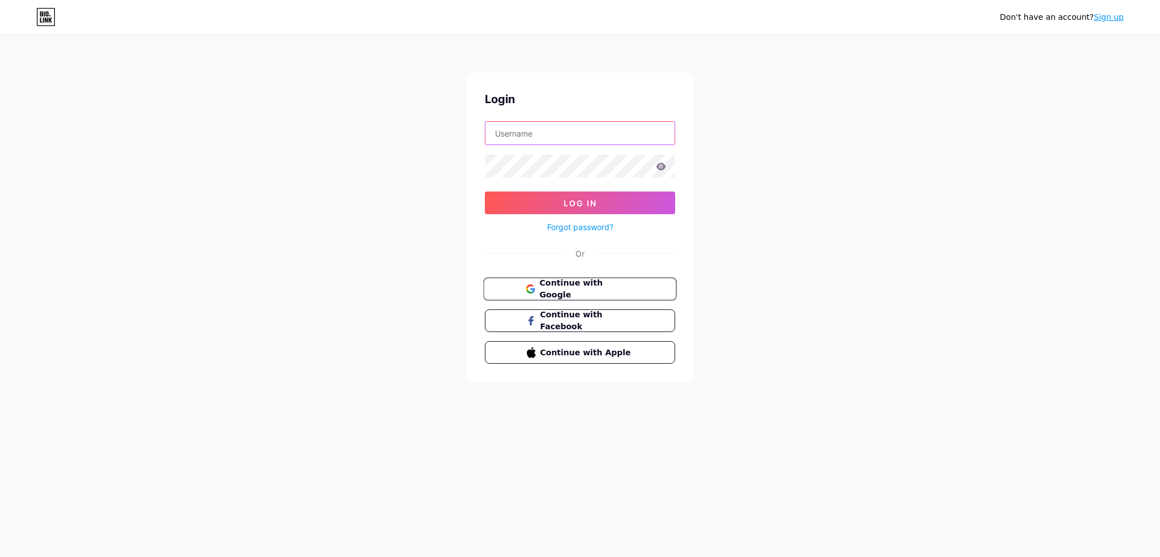
type input "[EMAIL_ADDRESS][DOMAIN_NAME]"
click at [614, 289] on span "Continue with Google" at bounding box center [586, 289] width 95 height 24
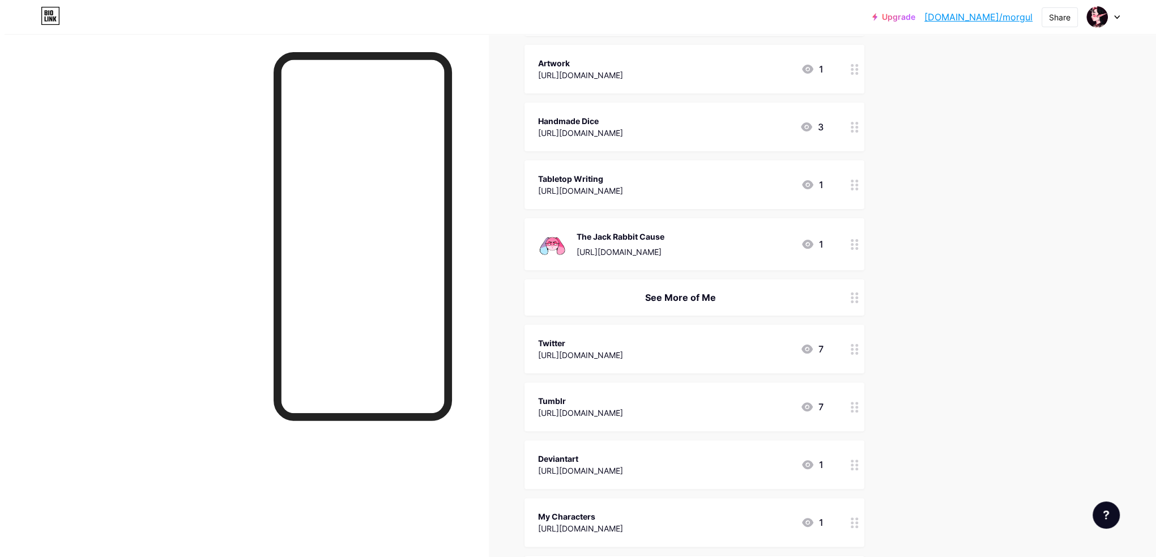
scroll to position [620, 0]
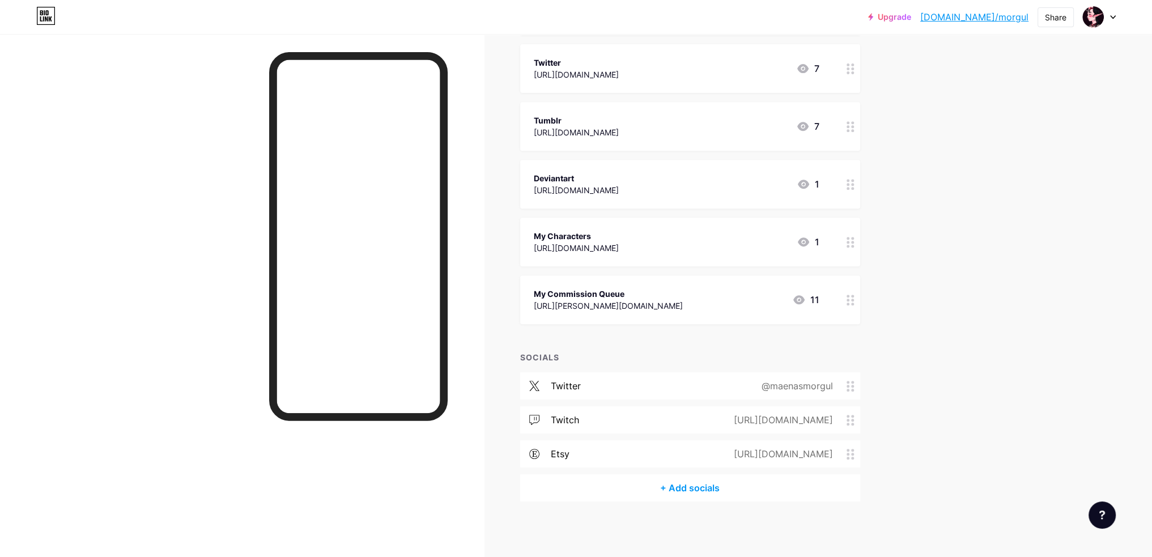
click at [640, 483] on div "+ Add socials" at bounding box center [690, 487] width 340 height 27
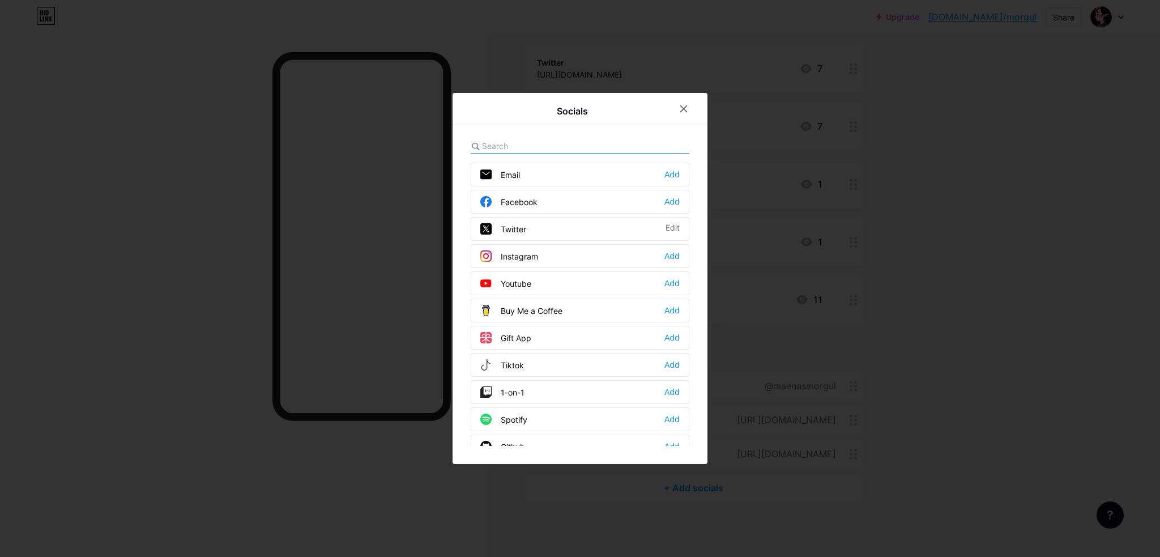
click at [658, 256] on div "Instagram Add" at bounding box center [580, 256] width 219 height 24
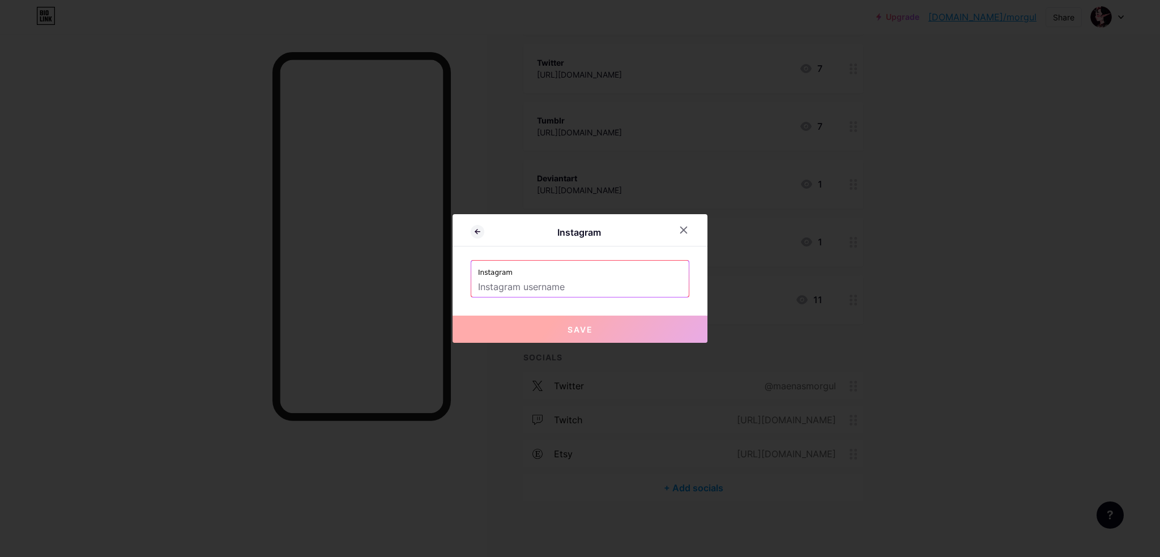
click at [564, 281] on input "text" at bounding box center [580, 287] width 204 height 19
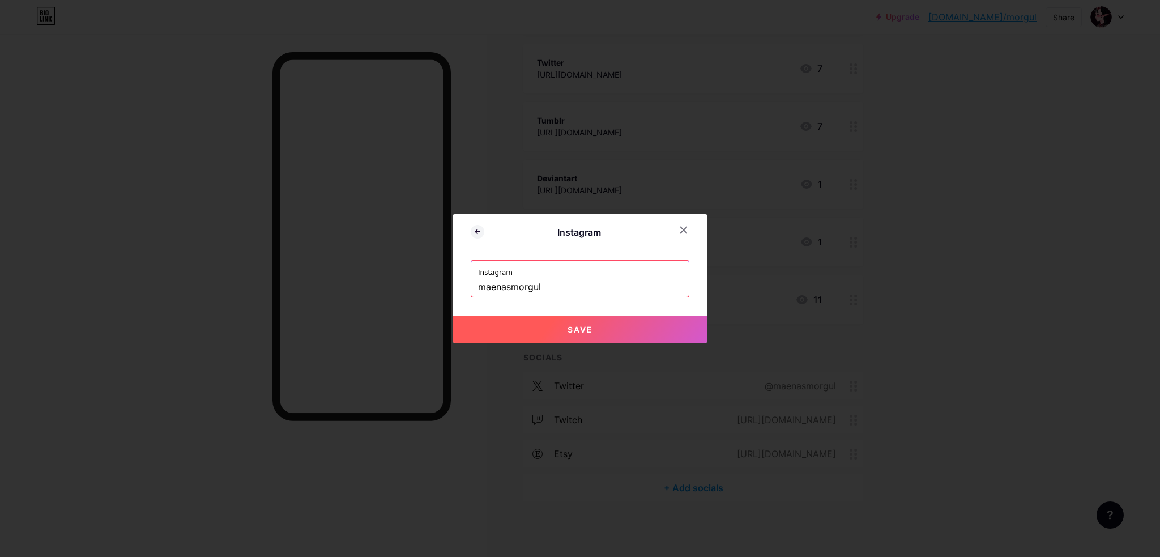
click at [573, 330] on span "Save" at bounding box center [580, 330] width 25 height 10
type input "https://instagram.com/maenasmorgul"
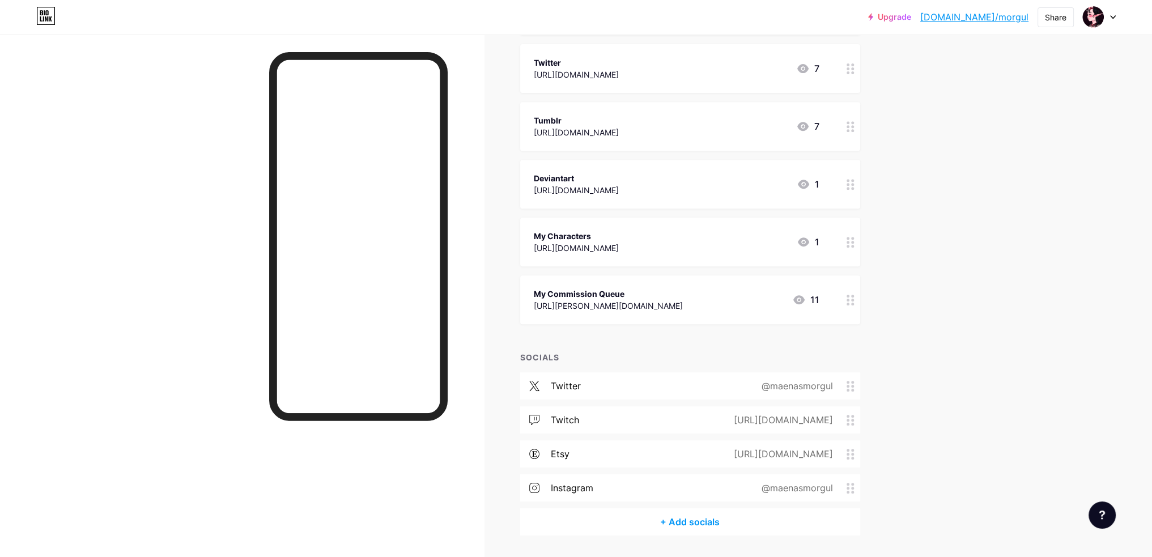
click at [649, 521] on div "+ Add socials" at bounding box center [690, 521] width 340 height 27
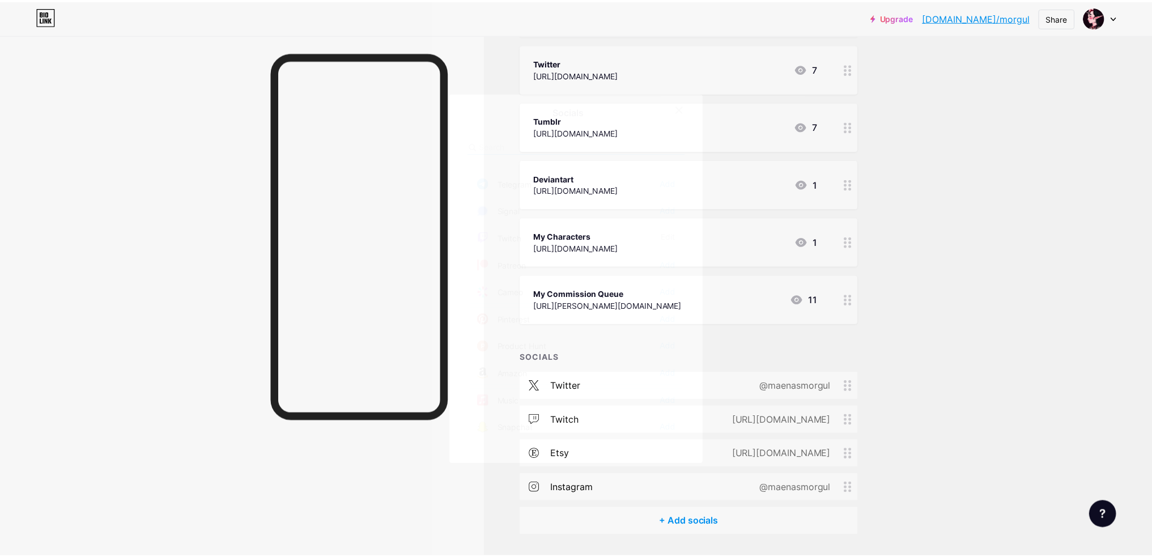
scroll to position [567, 0]
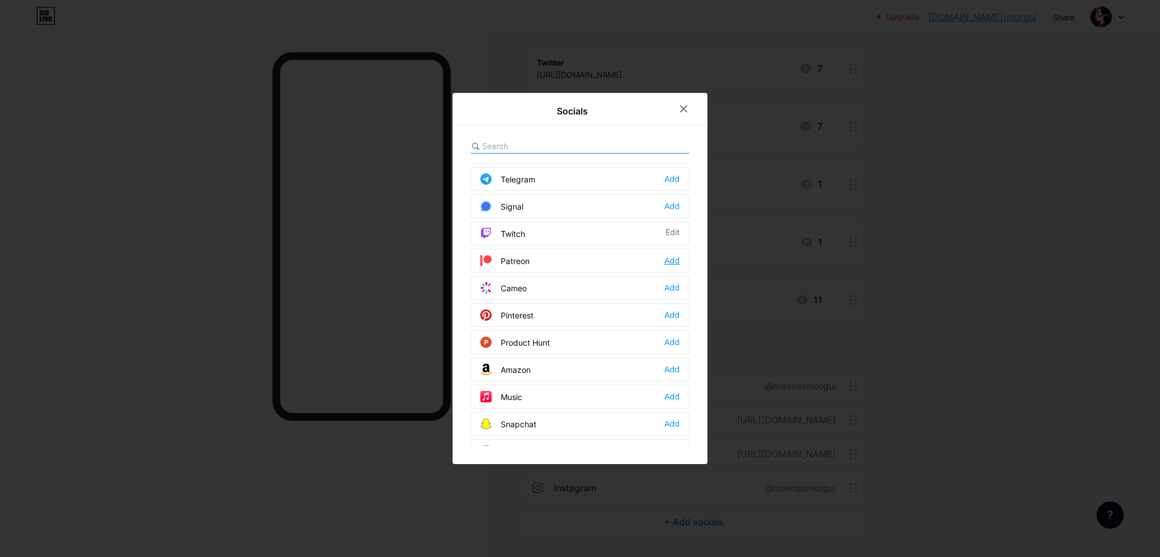
click at [665, 255] on div "Add" at bounding box center [672, 260] width 15 height 11
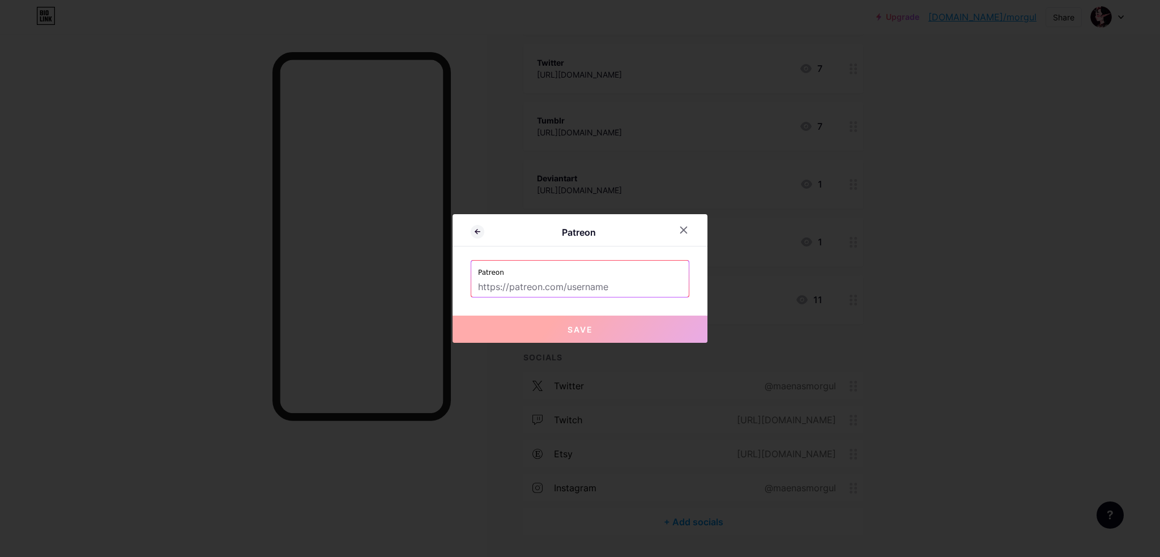
click at [562, 288] on input "text" at bounding box center [580, 287] width 204 height 19
paste input "patreon.com/MaenasMorgul"
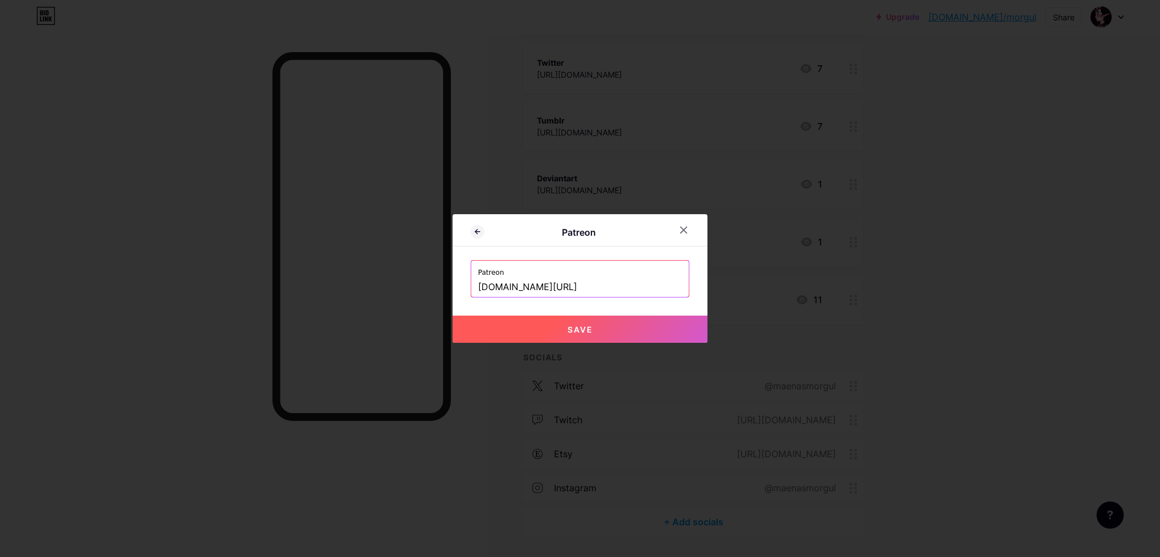
click at [589, 324] on button "Save" at bounding box center [580, 329] width 255 height 27
type input "https://patreon.com/MaenasMorgul"
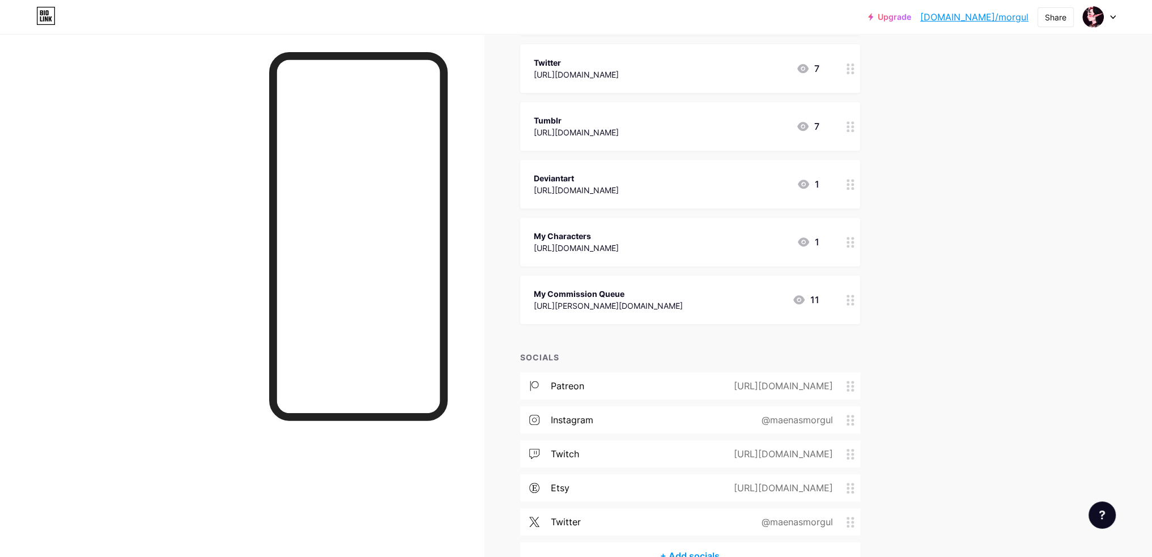
click at [144, 407] on div at bounding box center [242, 312] width 484 height 557
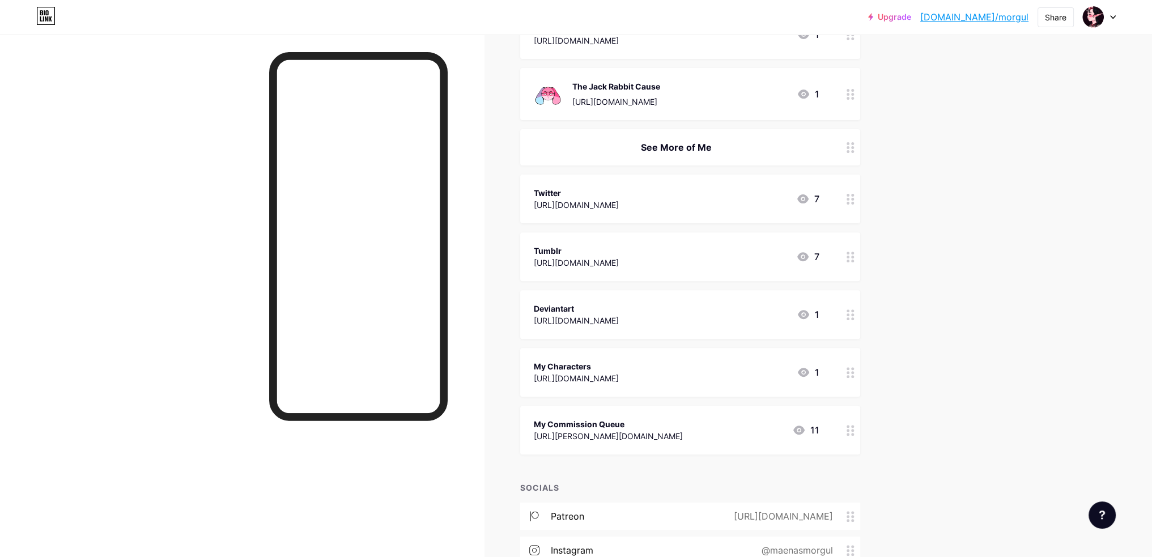
scroll to position [450, 0]
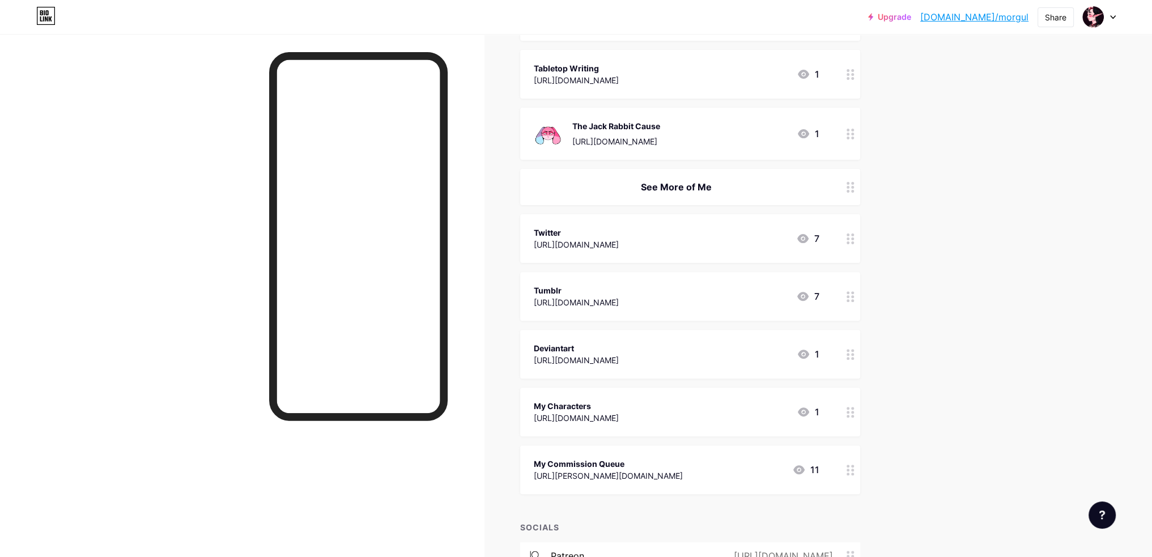
click at [849, 237] on div at bounding box center [850, 238] width 19 height 49
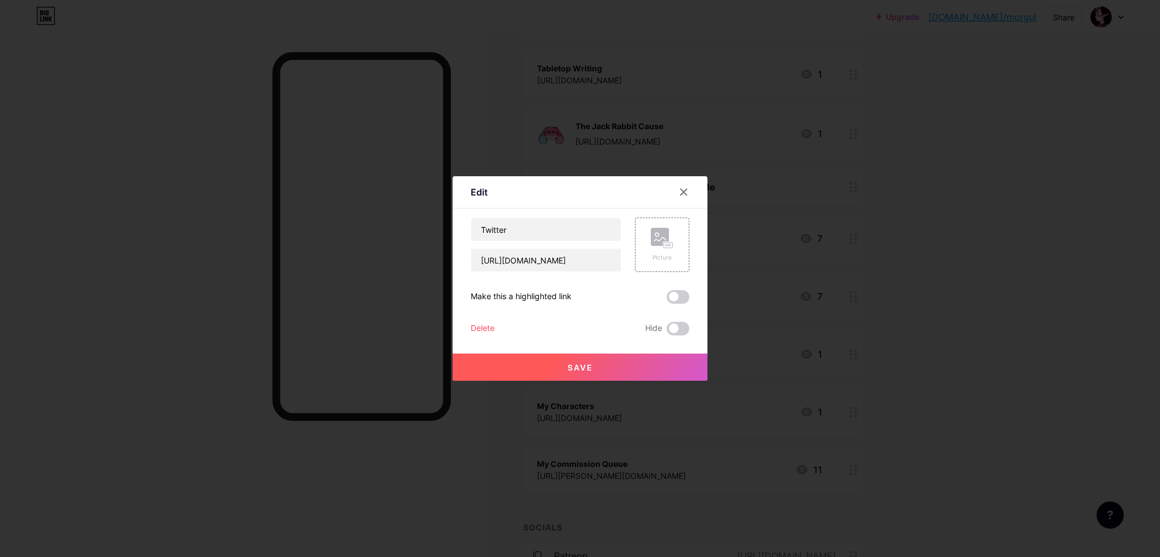
click at [483, 333] on div "Delete" at bounding box center [483, 329] width 24 height 14
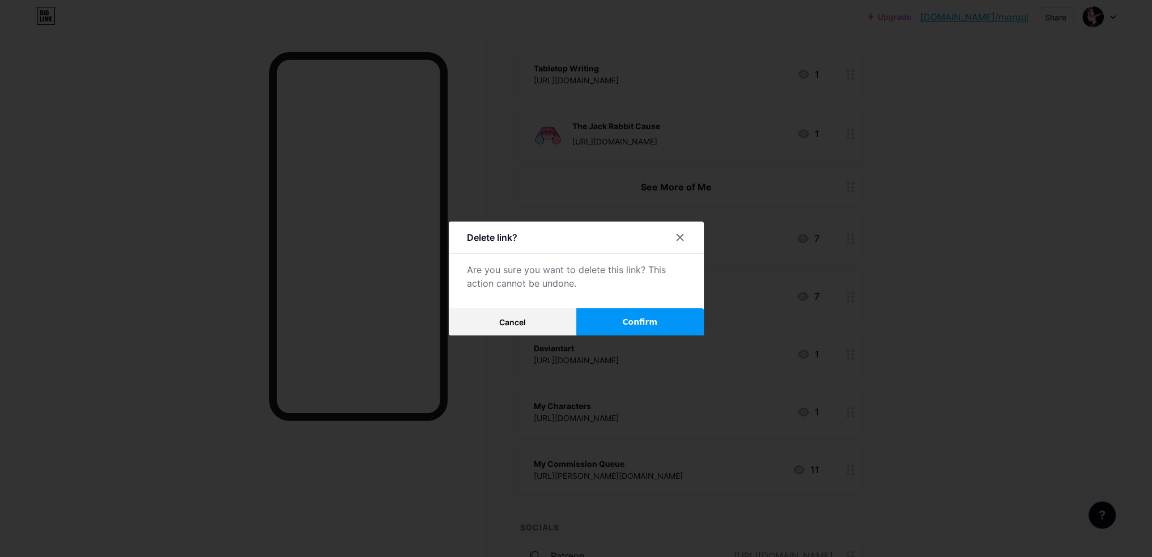
click at [622, 325] on button "Confirm" at bounding box center [639, 321] width 127 height 27
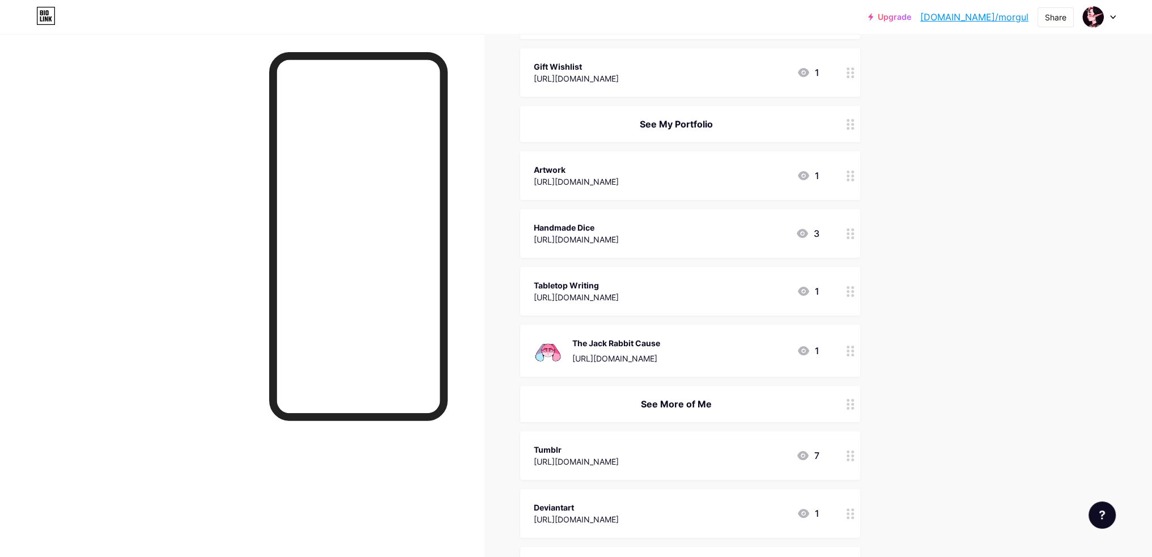
scroll to position [224, 0]
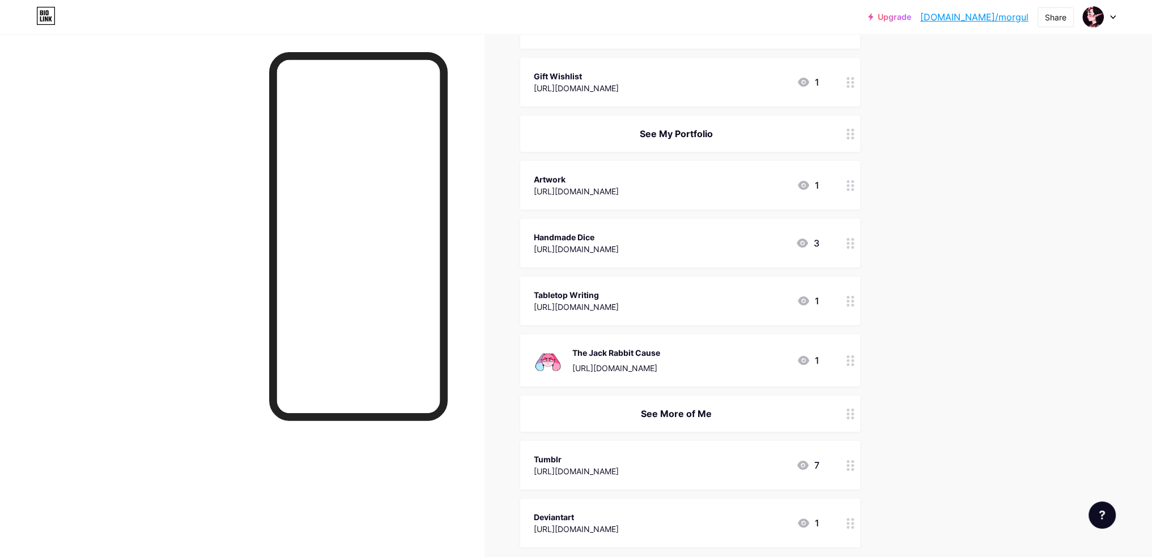
click at [849, 360] on circle at bounding box center [847, 360] width 3 height 3
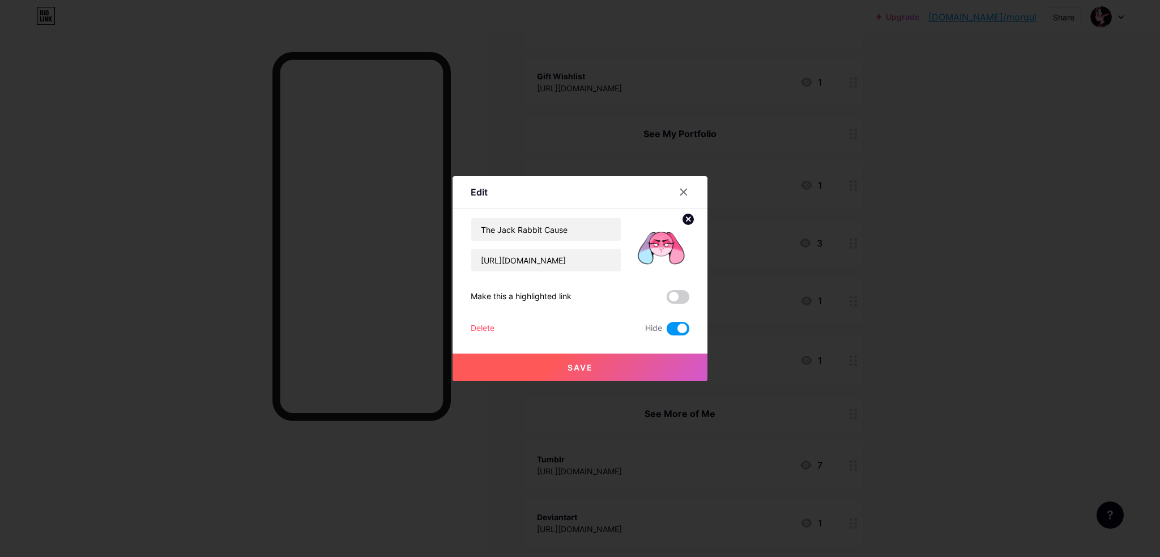
click at [487, 326] on div "Delete" at bounding box center [483, 329] width 24 height 14
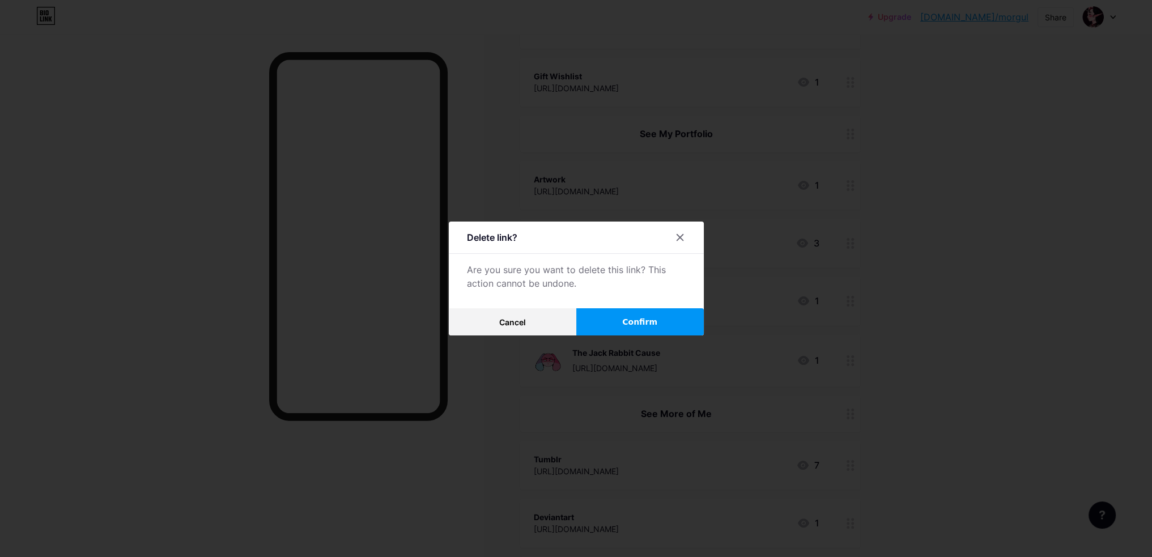
drag, startPoint x: 535, startPoint y: 325, endPoint x: 546, endPoint y: 325, distance: 10.8
click at [535, 325] on button "Cancel" at bounding box center [512, 321] width 127 height 27
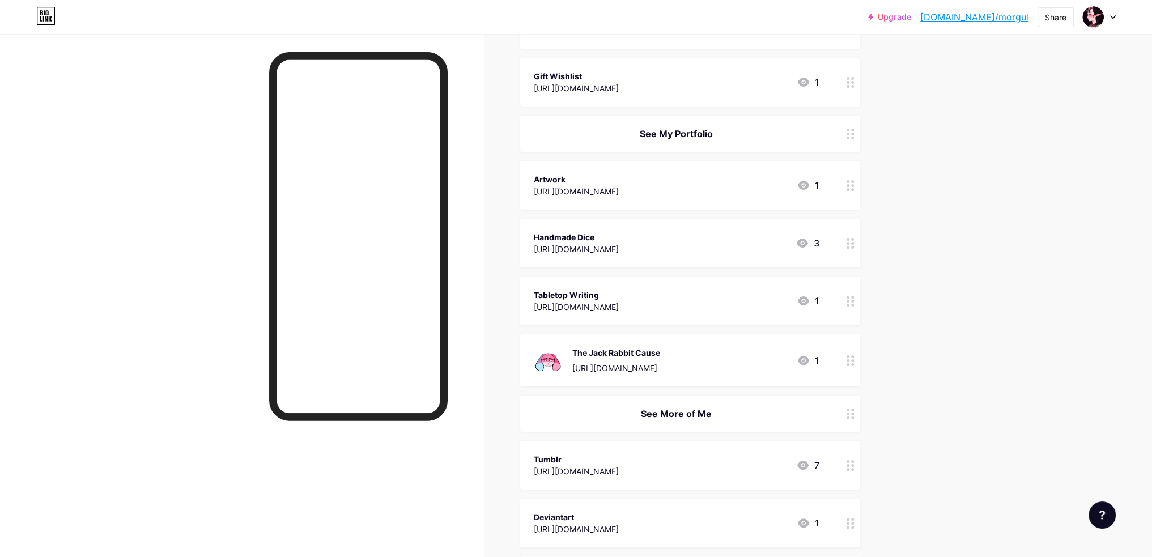
click at [849, 360] on div at bounding box center [850, 360] width 19 height 52
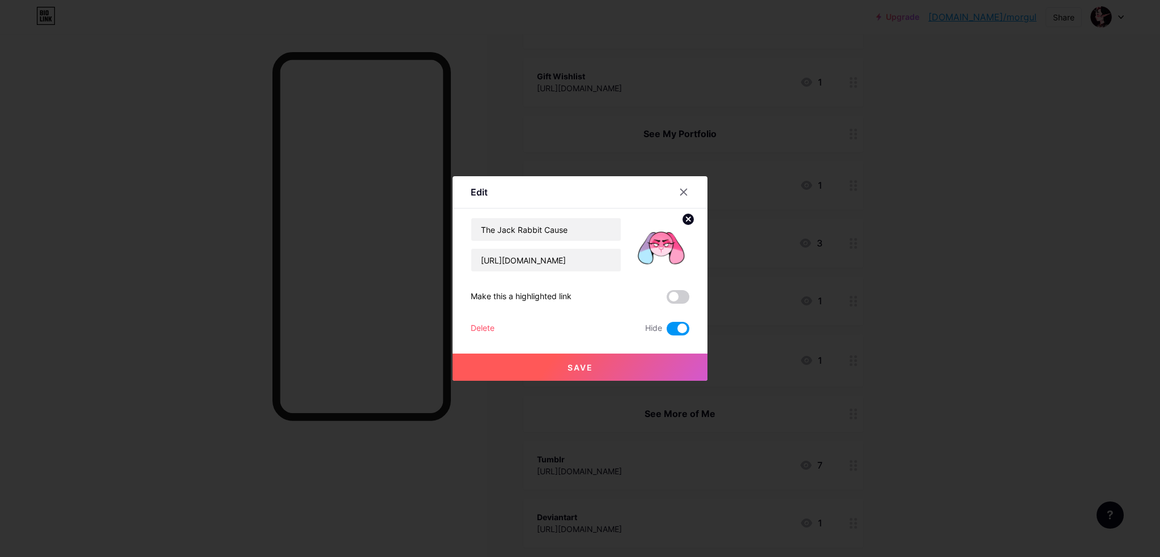
drag, startPoint x: 951, startPoint y: 348, endPoint x: 945, endPoint y: 347, distance: 6.9
click at [951, 347] on div at bounding box center [580, 278] width 1160 height 557
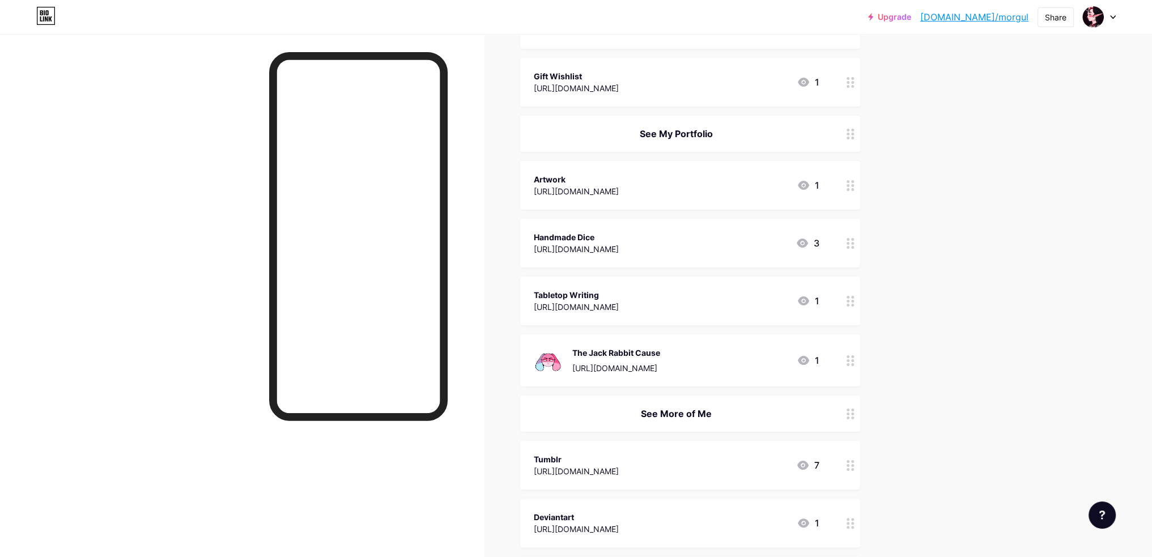
click at [849, 296] on div at bounding box center [850, 300] width 19 height 49
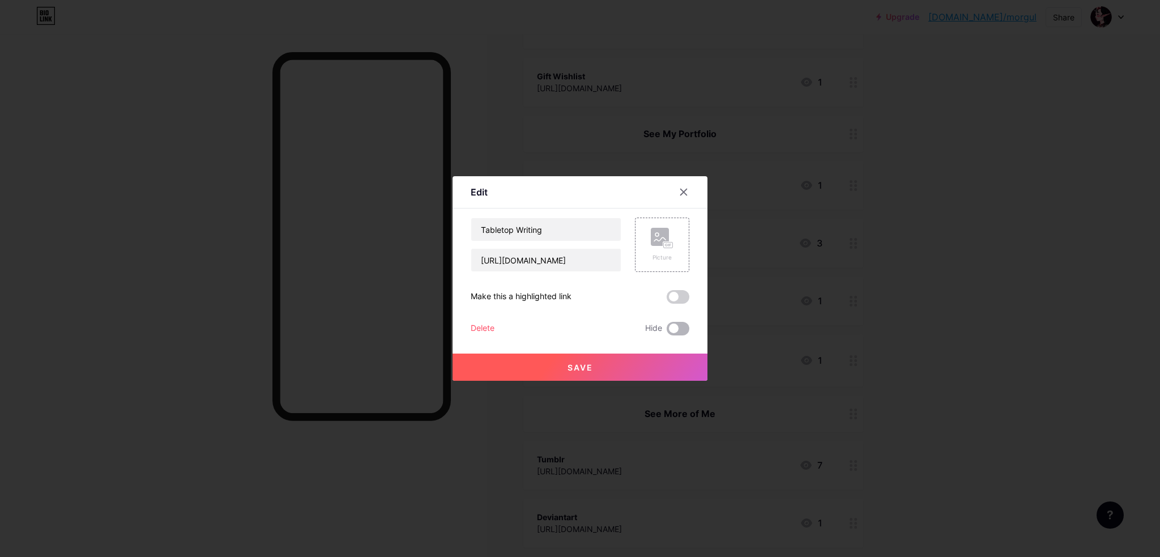
click at [671, 329] on span at bounding box center [678, 329] width 23 height 14
click at [667, 331] on input "checkbox" at bounding box center [667, 331] width 0 height 0
click at [607, 363] on button "Save" at bounding box center [580, 367] width 255 height 27
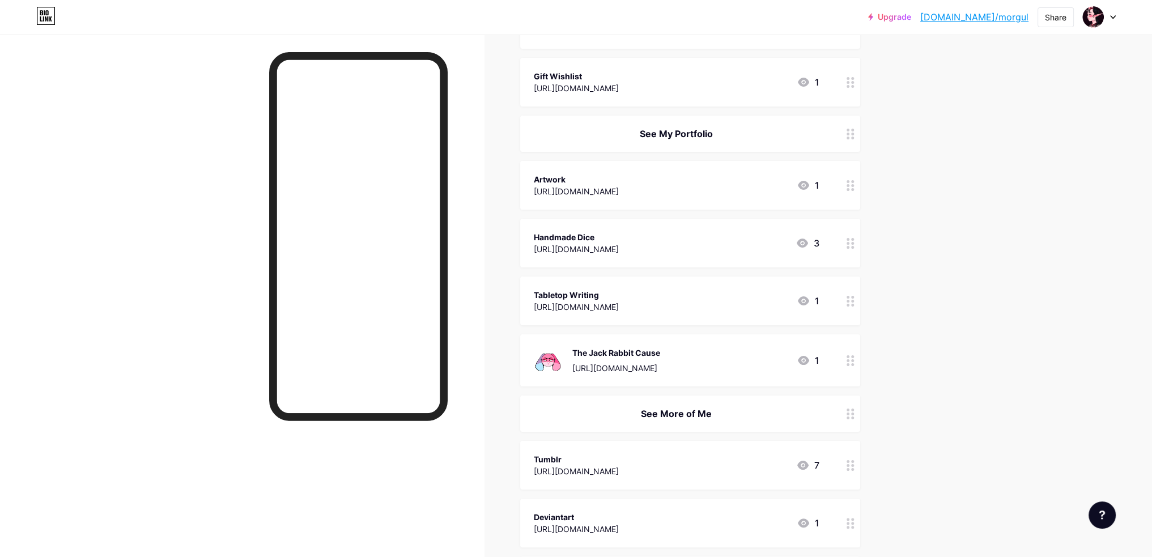
click at [854, 301] on circle at bounding box center [852, 301] width 3 height 3
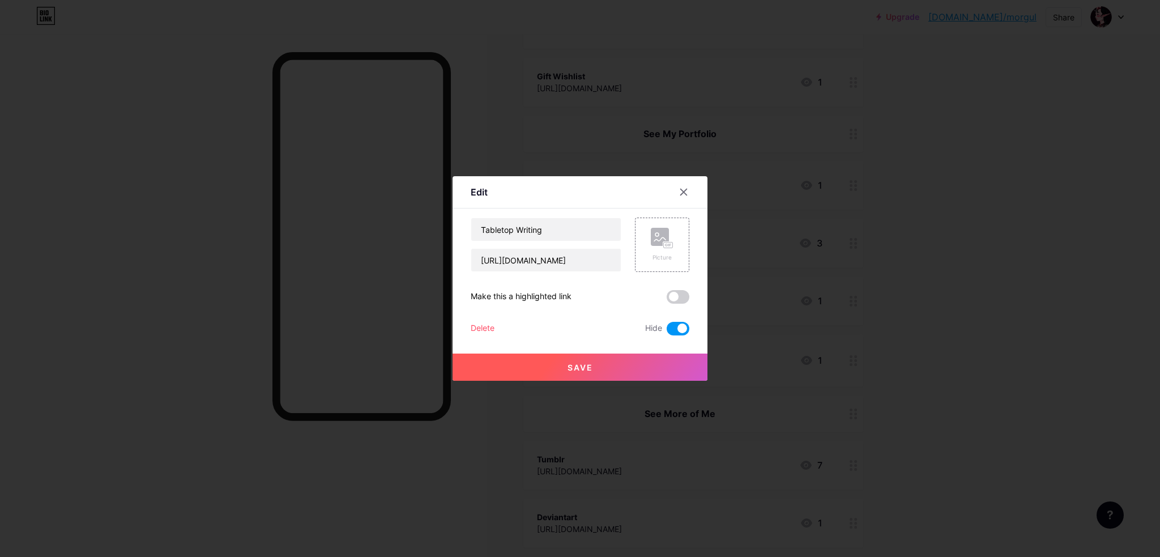
click at [673, 325] on span at bounding box center [678, 329] width 23 height 14
click at [667, 331] on input "checkbox" at bounding box center [667, 331] width 0 height 0
click at [586, 369] on span "Save" at bounding box center [580, 368] width 25 height 10
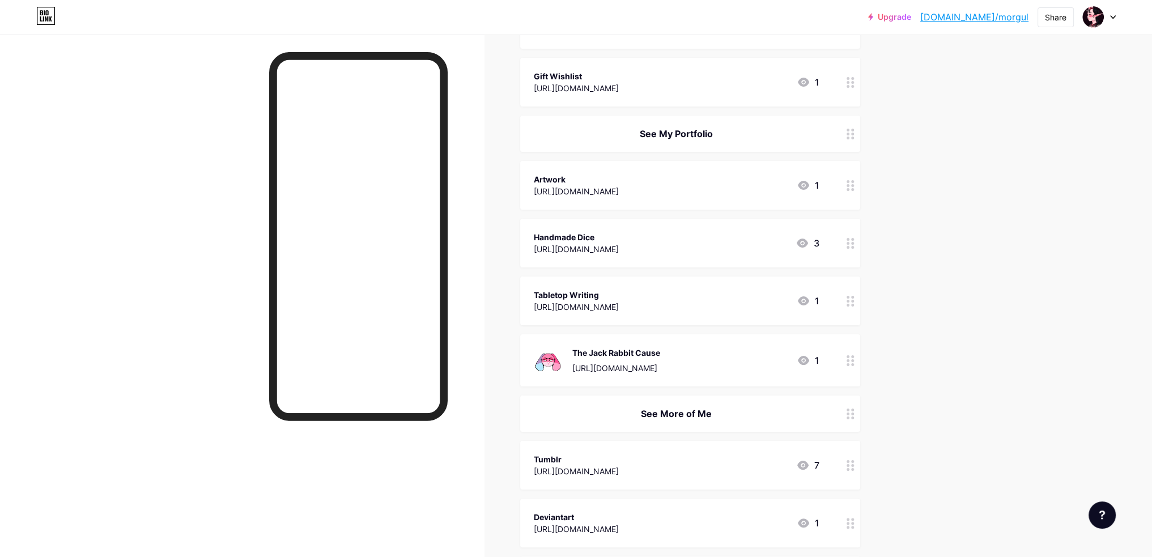
click at [856, 249] on div at bounding box center [850, 243] width 19 height 49
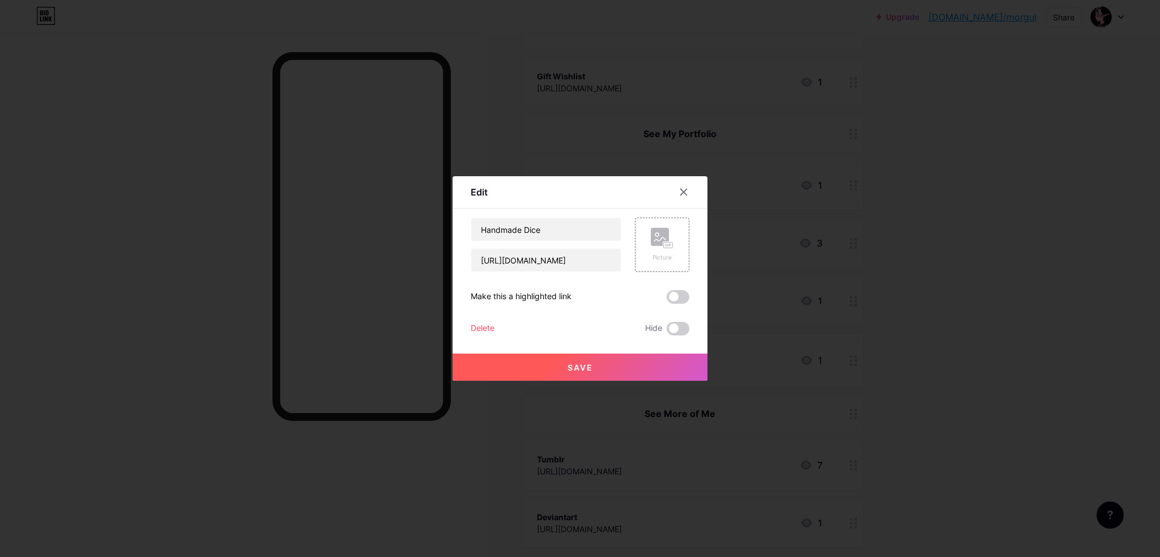
click at [474, 330] on div "Delete" at bounding box center [483, 329] width 24 height 14
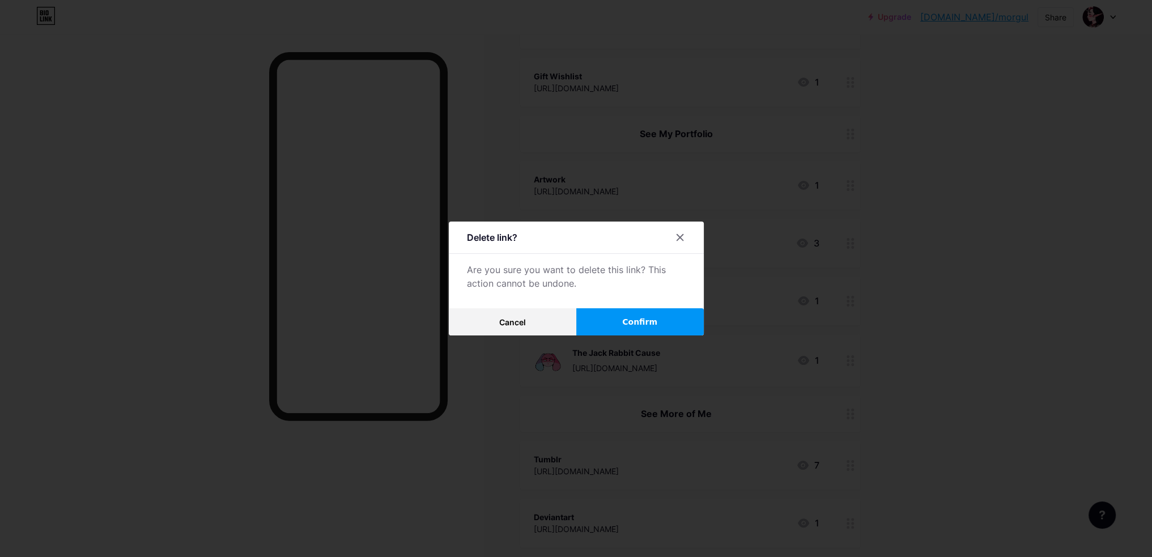
click at [624, 324] on button "Confirm" at bounding box center [639, 321] width 127 height 27
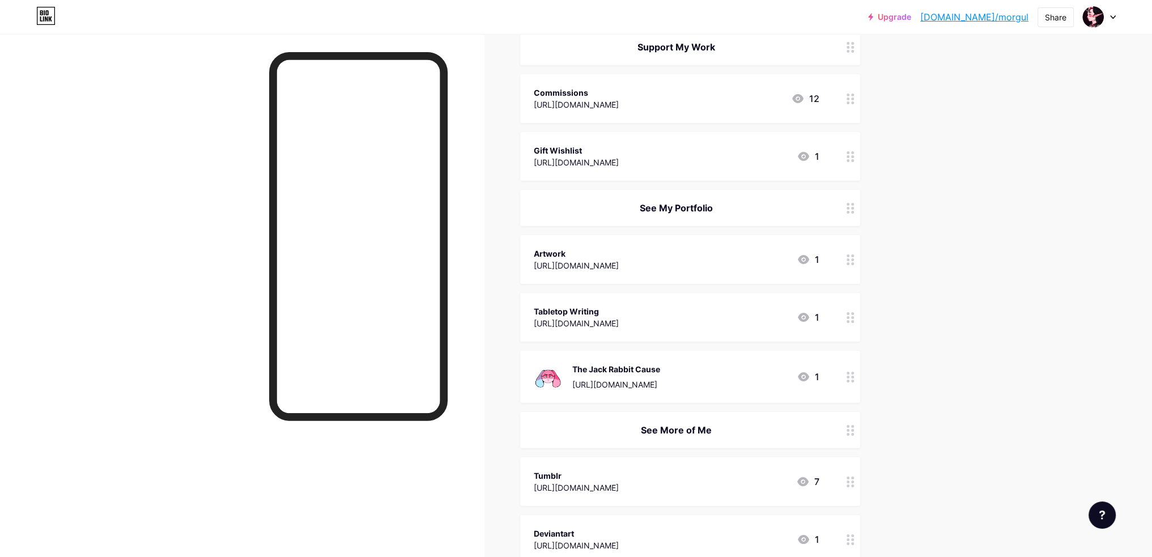
scroll to position [110, 0]
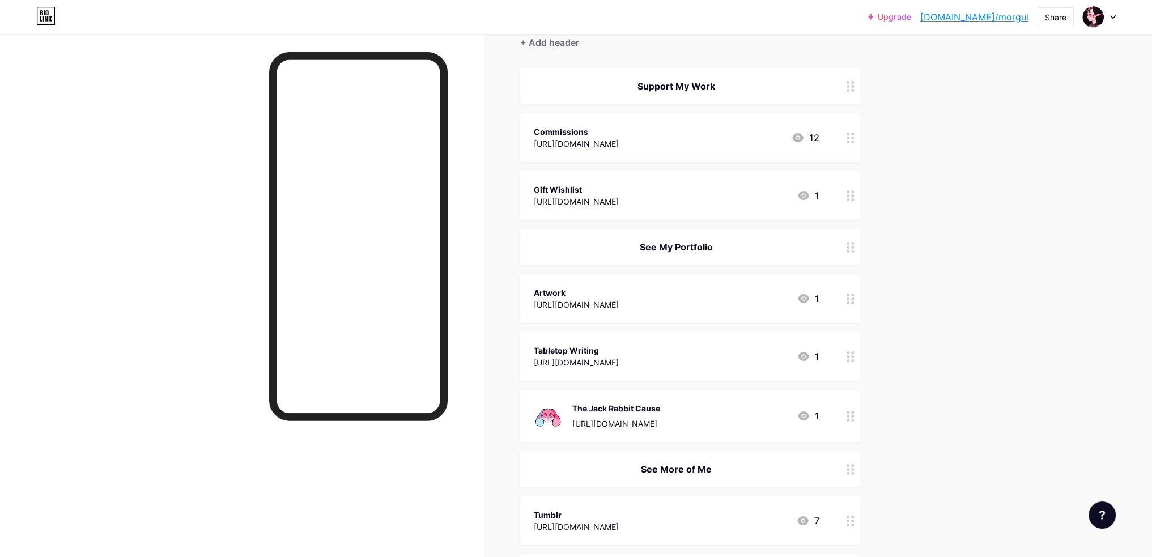
click at [840, 298] on div "Artwork https://maenasmorgul.carrd.co/#work 1" at bounding box center [690, 298] width 340 height 49
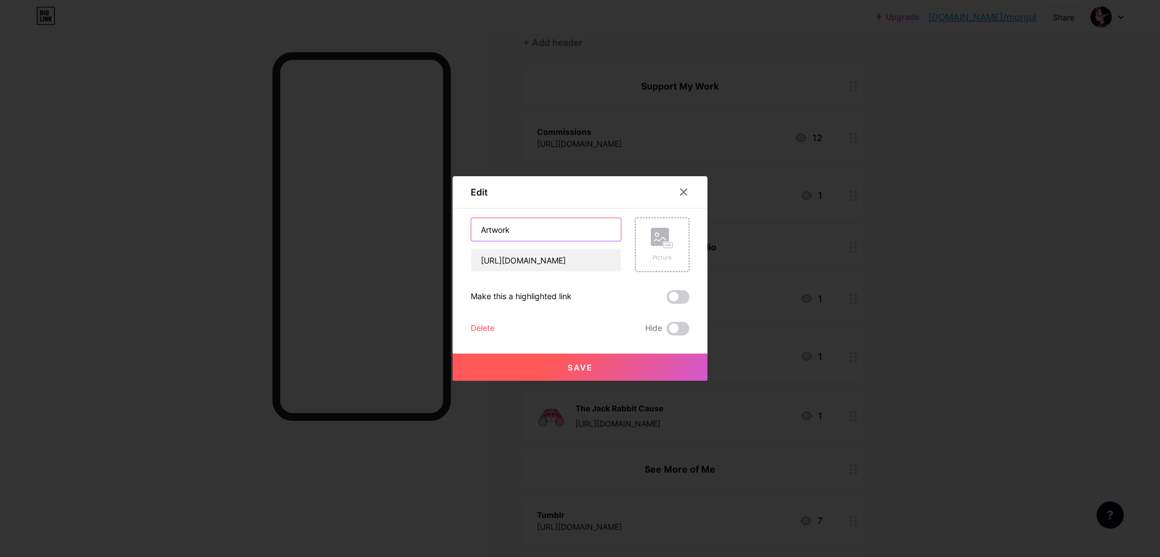
drag, startPoint x: 521, startPoint y: 236, endPoint x: 332, endPoint y: 244, distance: 188.8
click at [333, 244] on div "Edit Content YouTube Play YouTube video without leaving your page. ADD Vimeo Pl…" at bounding box center [580, 278] width 1160 height 557
type input "Full Portfolio"
click at [529, 361] on button "Save" at bounding box center [580, 367] width 255 height 27
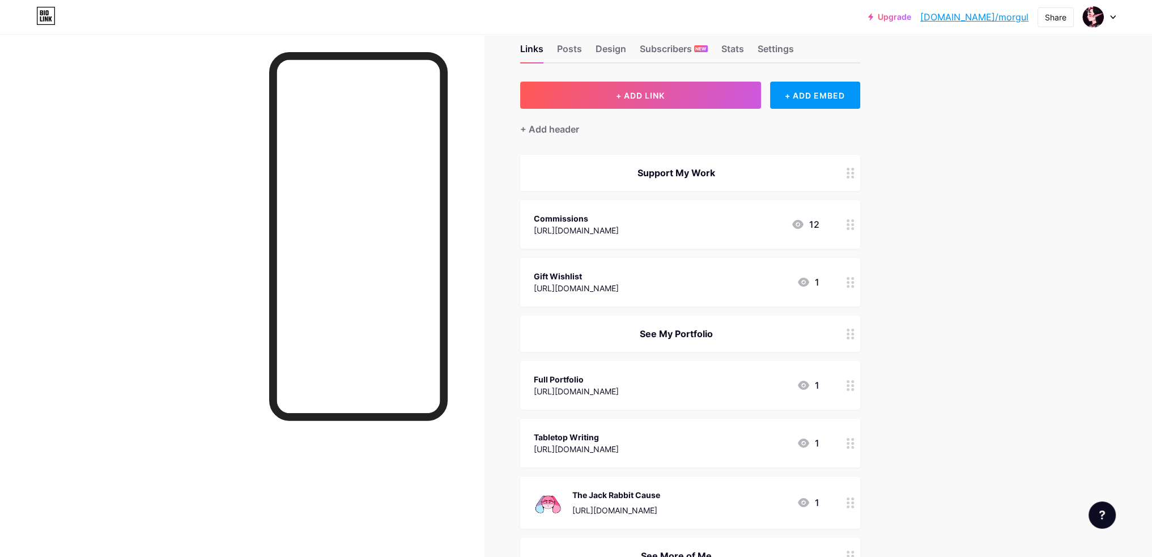
scroll to position [0, 0]
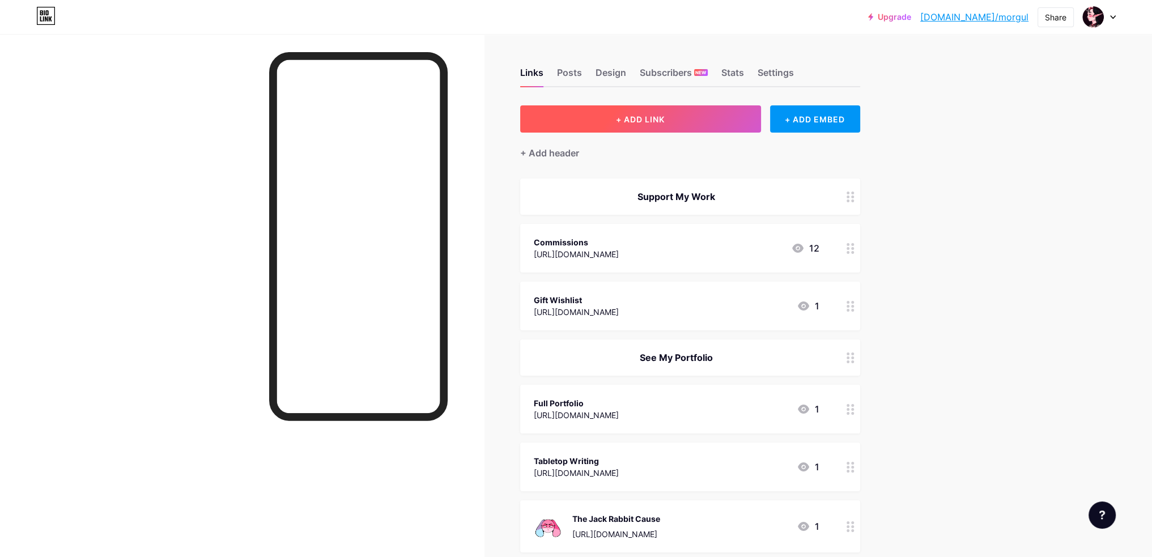
click at [645, 115] on span "+ ADD LINK" at bounding box center [640, 119] width 49 height 10
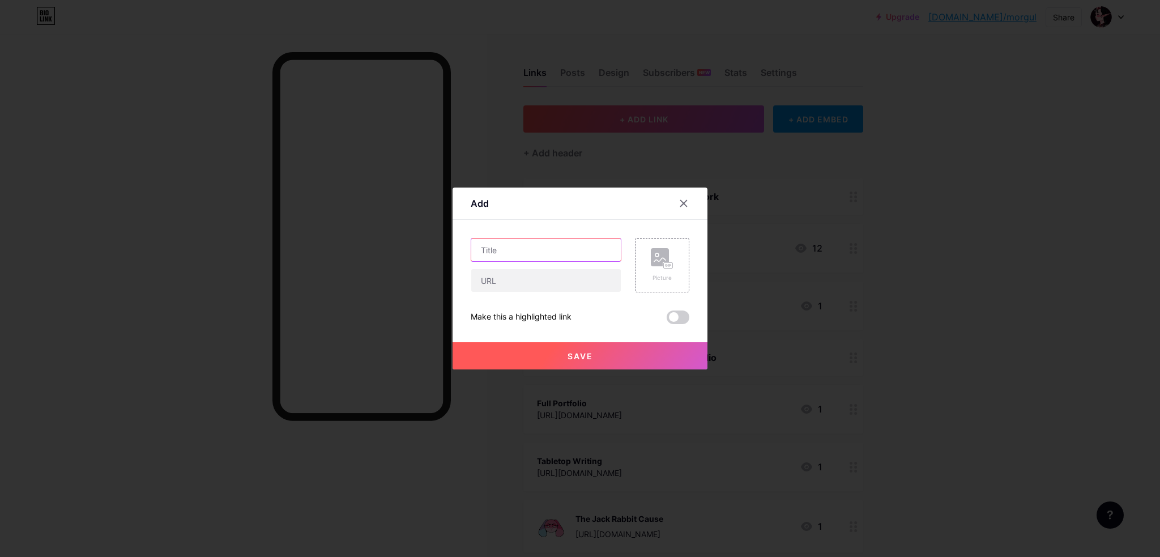
click at [532, 253] on input "text" at bounding box center [546, 250] width 150 height 23
type input "Quick Portfolio"
click at [526, 287] on input "text" at bounding box center [546, 280] width 150 height 23
click at [542, 287] on input "https://maenasmorgul.carrd.co/#work" at bounding box center [546, 280] width 150 height 23
drag, startPoint x: 558, startPoint y: 280, endPoint x: 506, endPoint y: 283, distance: 52.2
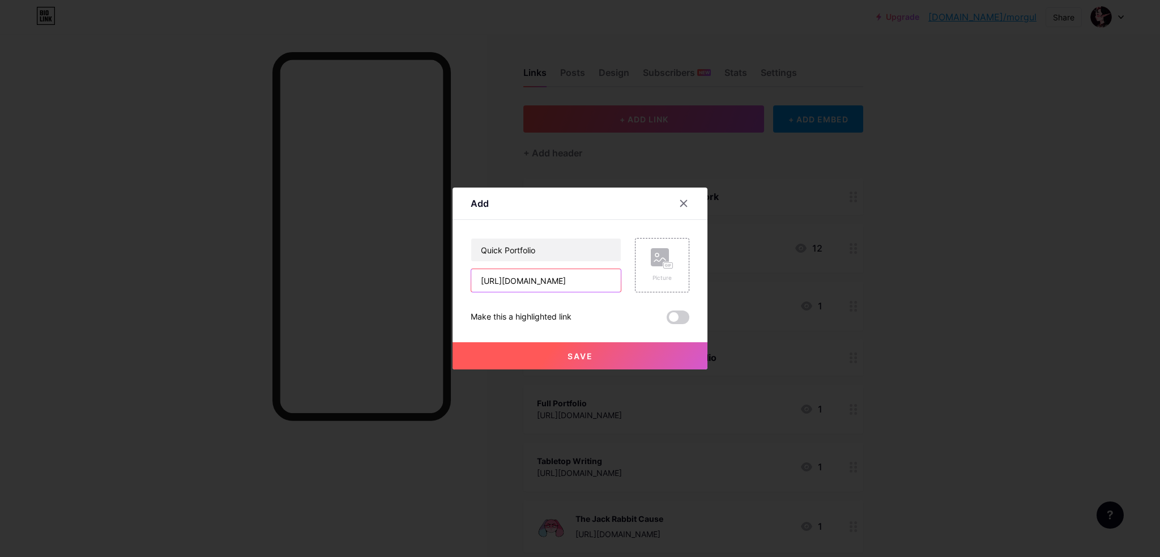
click at [506, 283] on input "https://maenasmorgul.carrd.co/#work" at bounding box center [546, 280] width 150 height 23
drag, startPoint x: 590, startPoint y: 281, endPoint x: 231, endPoint y: 287, distance: 359.3
click at [231, 287] on div "Add Content YouTube Play YouTube video without leaving your page. ADD Vimeo Pla…" at bounding box center [580, 278] width 1160 height 557
paste input "portfolio.carrd.co/"
type input "https://morgulportfolio.carrd.co/"
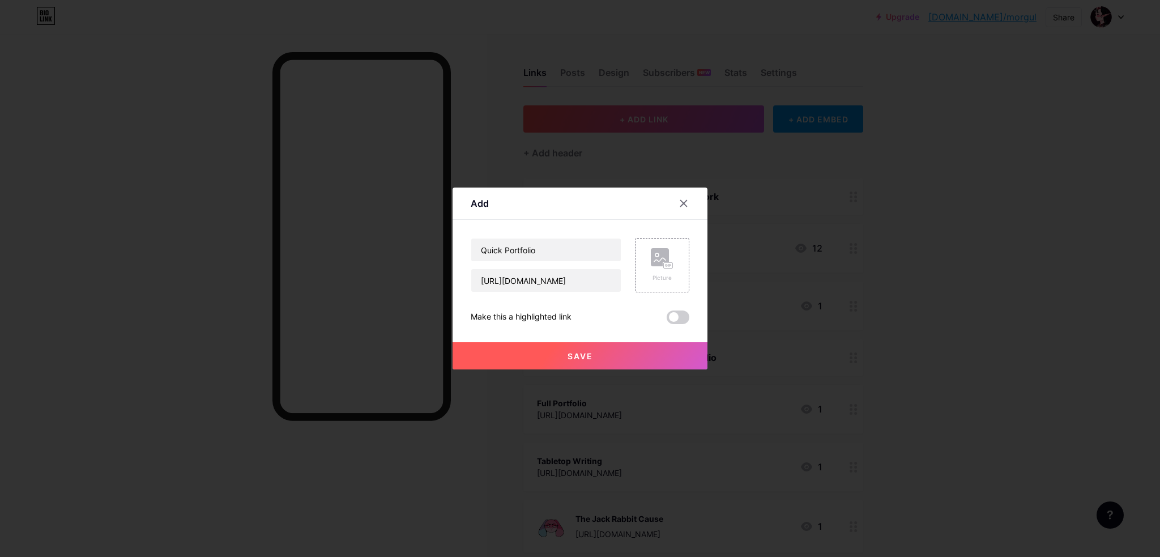
click at [552, 359] on button "Save" at bounding box center [580, 355] width 255 height 27
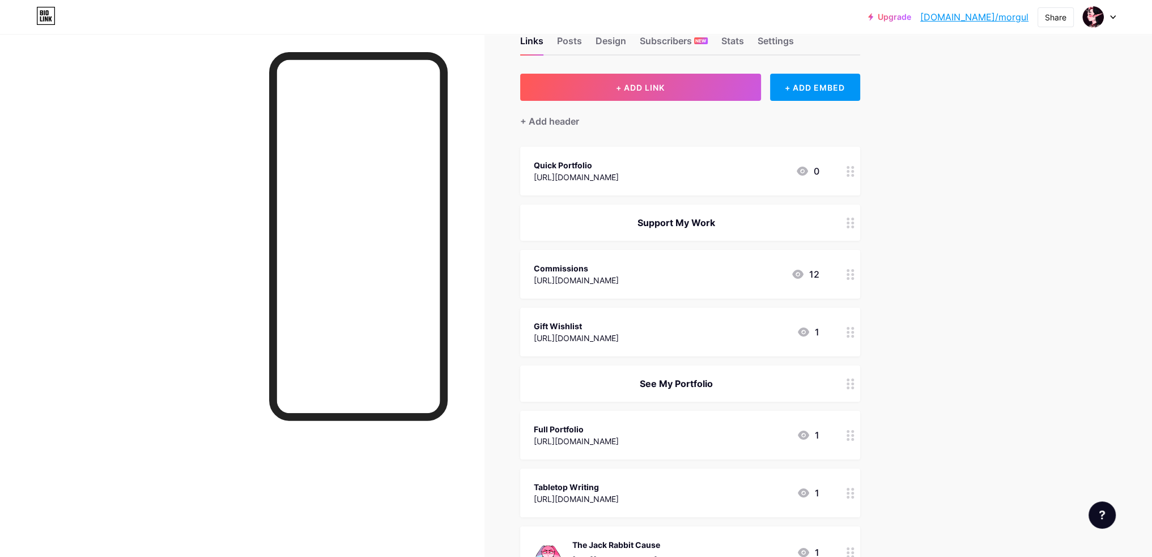
scroll to position [121, 0]
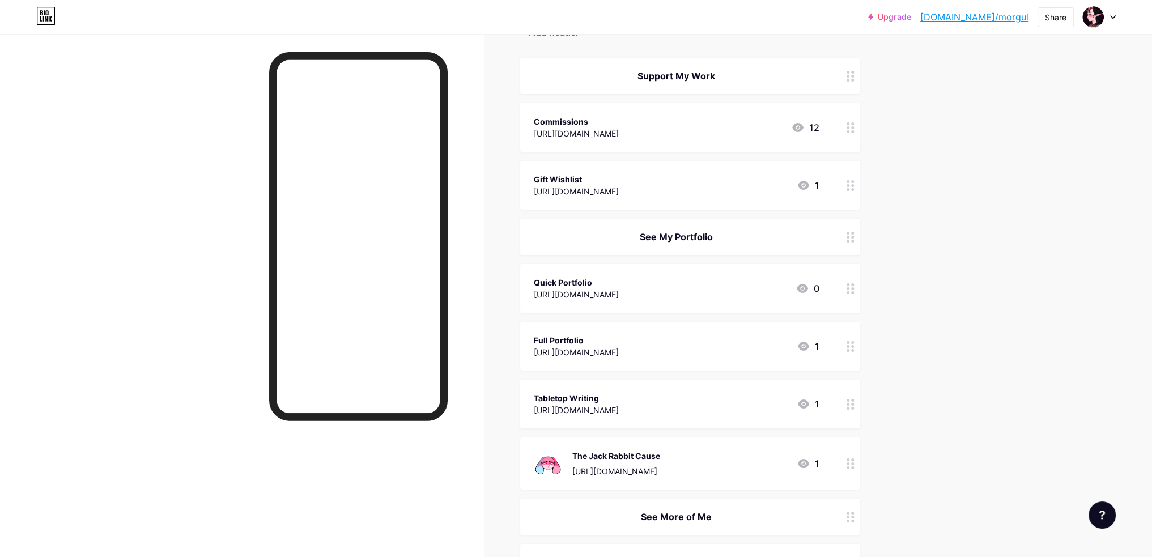
click at [849, 287] on circle at bounding box center [847, 288] width 3 height 3
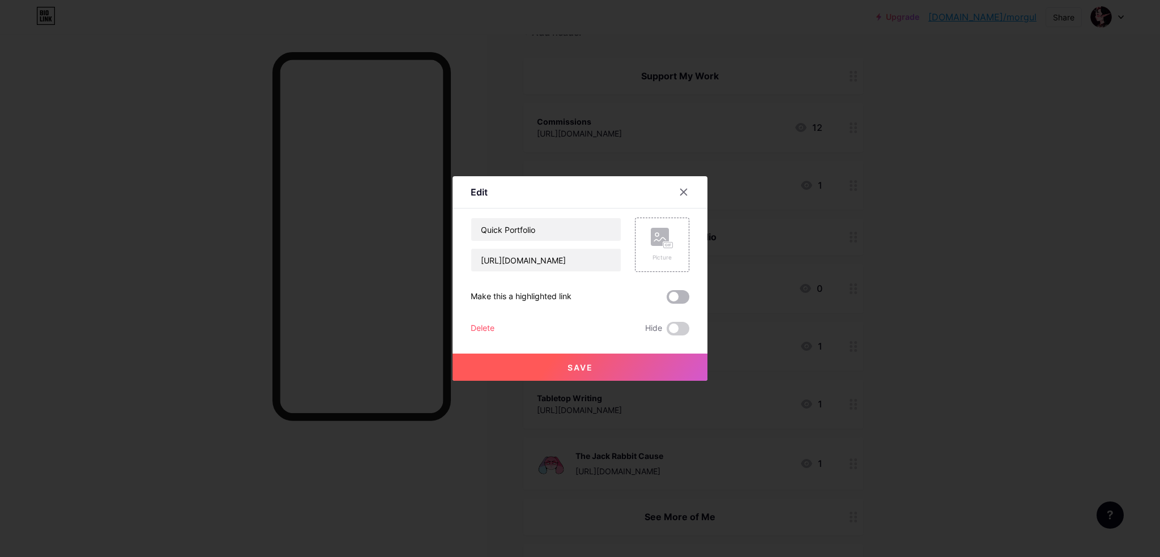
click at [672, 297] on span at bounding box center [678, 297] width 23 height 14
click at [667, 300] on input "checkbox" at bounding box center [667, 300] width 0 height 0
click at [599, 368] on button "Save" at bounding box center [580, 367] width 255 height 27
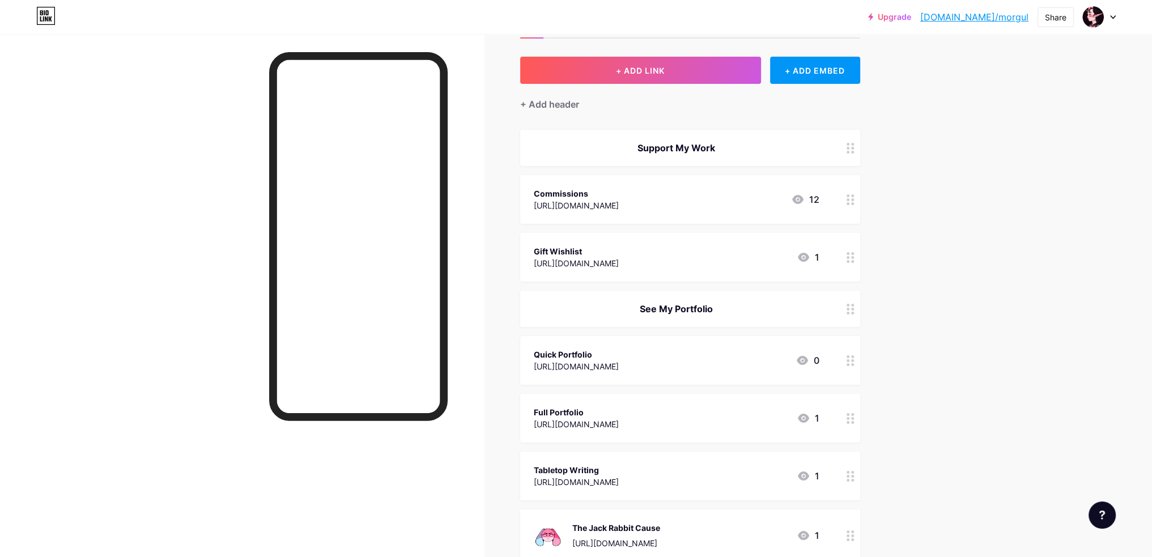
scroll to position [7, 0]
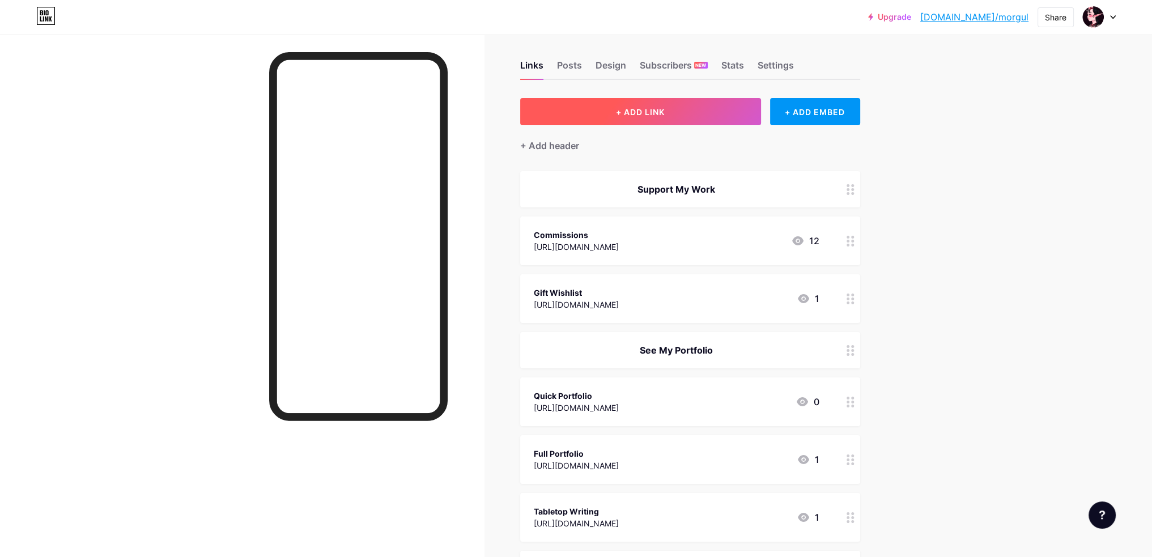
click at [696, 117] on button "+ ADD LINK" at bounding box center [640, 111] width 241 height 27
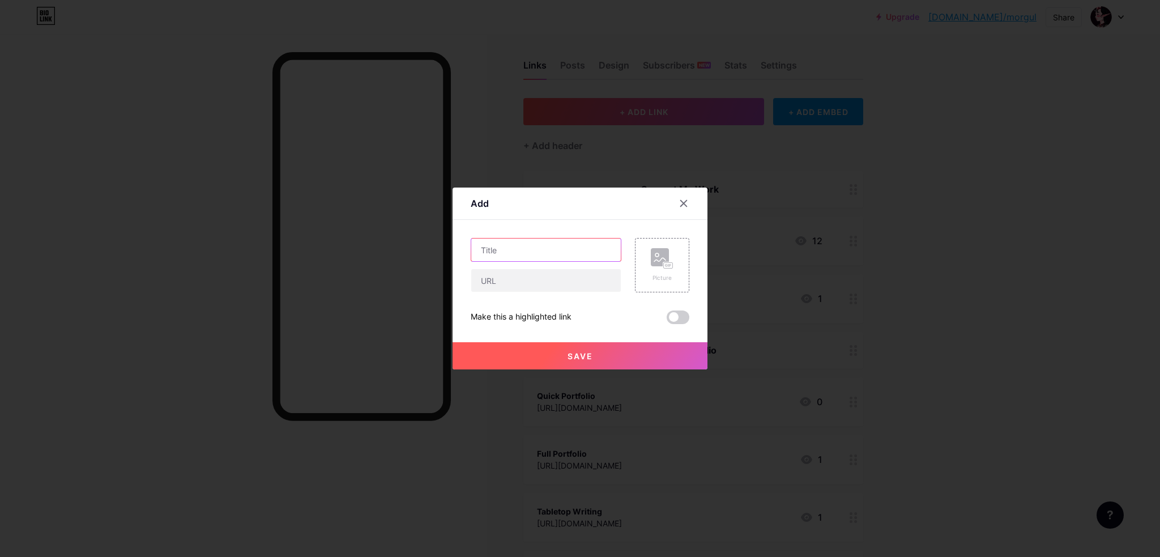
click at [523, 243] on input "text" at bounding box center [546, 250] width 150 height 23
type input "S"
type input "Monthly Sketch Club"
click at [563, 287] on input "text" at bounding box center [546, 280] width 150 height 23
paste input "patreon.com/MaenasMorgul"
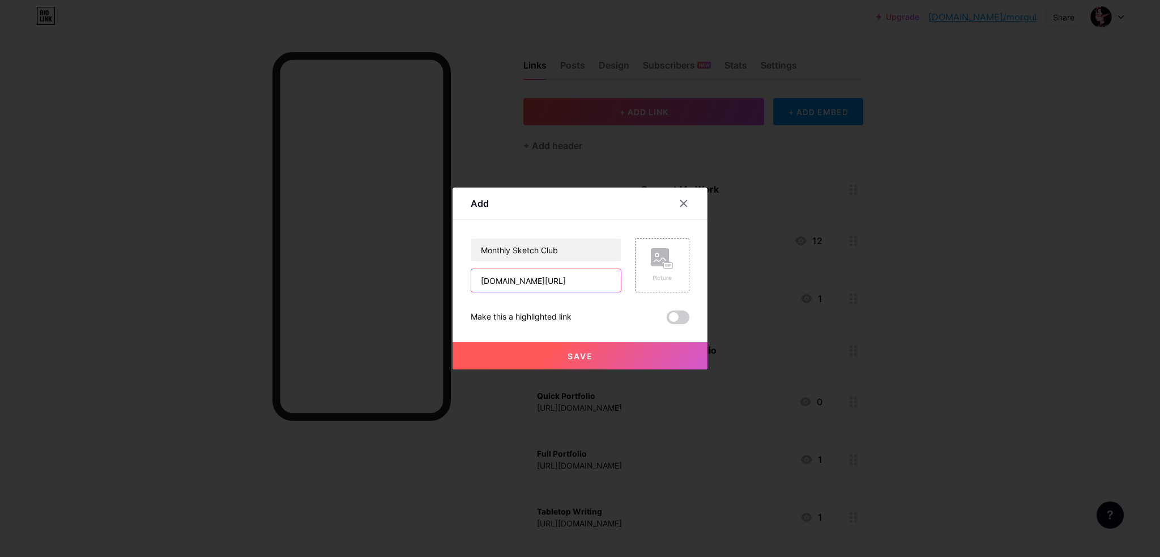
type input "patreon.com/MaenasMorgul"
click at [575, 359] on span "Save" at bounding box center [580, 356] width 25 height 10
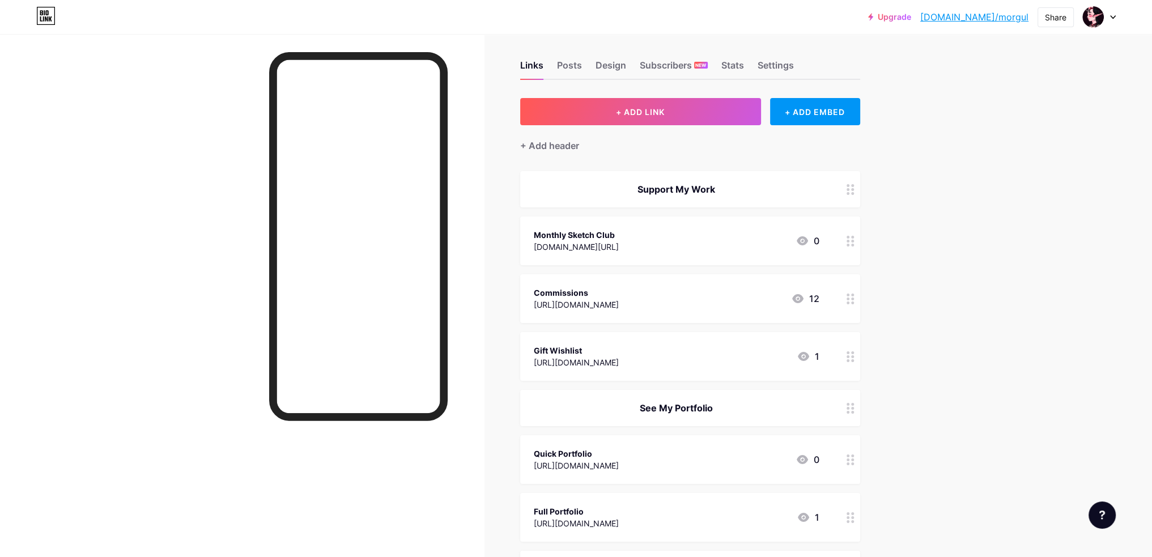
click at [691, 405] on div "See My Portfolio" at bounding box center [677, 408] width 286 height 14
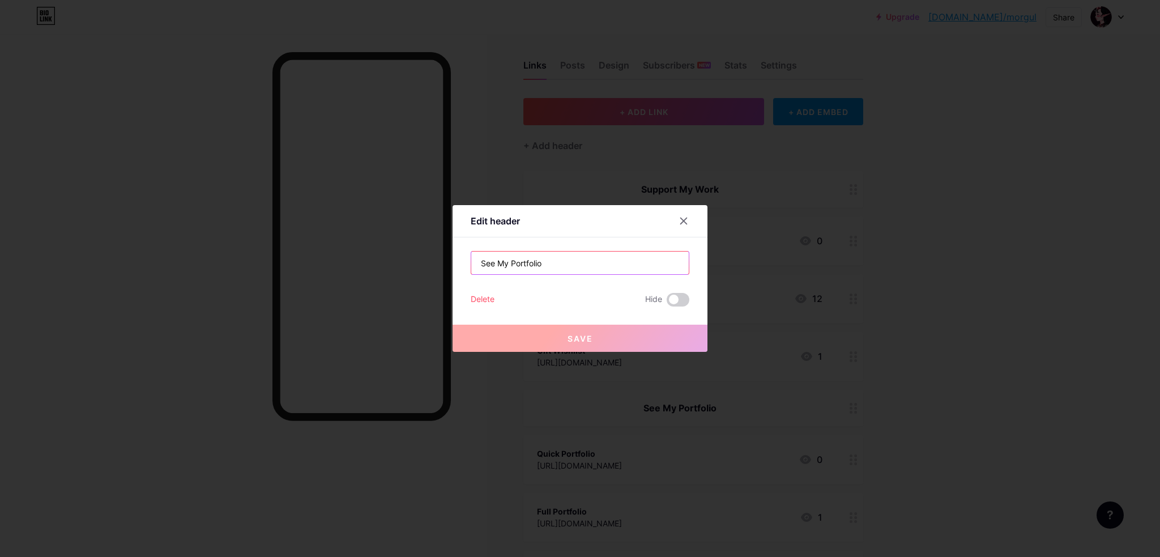
drag, startPoint x: 545, startPoint y: 269, endPoint x: 531, endPoint y: 267, distance: 14.3
click at [543, 267] on input "See My Portfolio" at bounding box center [580, 263] width 218 height 23
click at [530, 267] on input "See My Portfolio" at bounding box center [580, 263] width 218 height 23
click at [529, 266] on input "See My Portfolio" at bounding box center [580, 263] width 218 height 23
click at [527, 266] on input "See My Portfolio" at bounding box center [580, 263] width 218 height 23
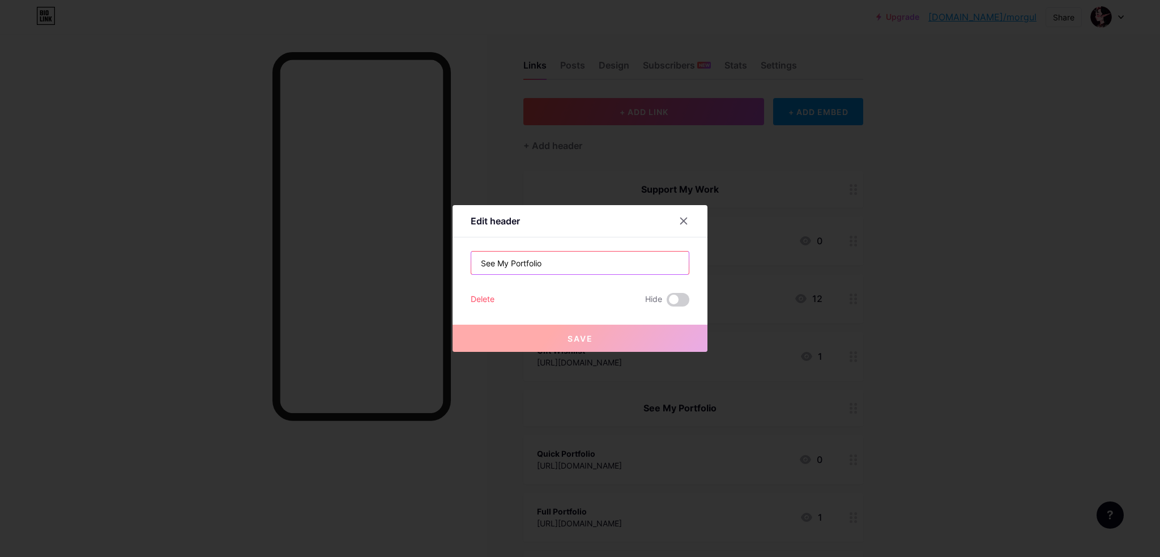
click at [527, 266] on input "See My Portfolio" at bounding box center [580, 263] width 218 height 23
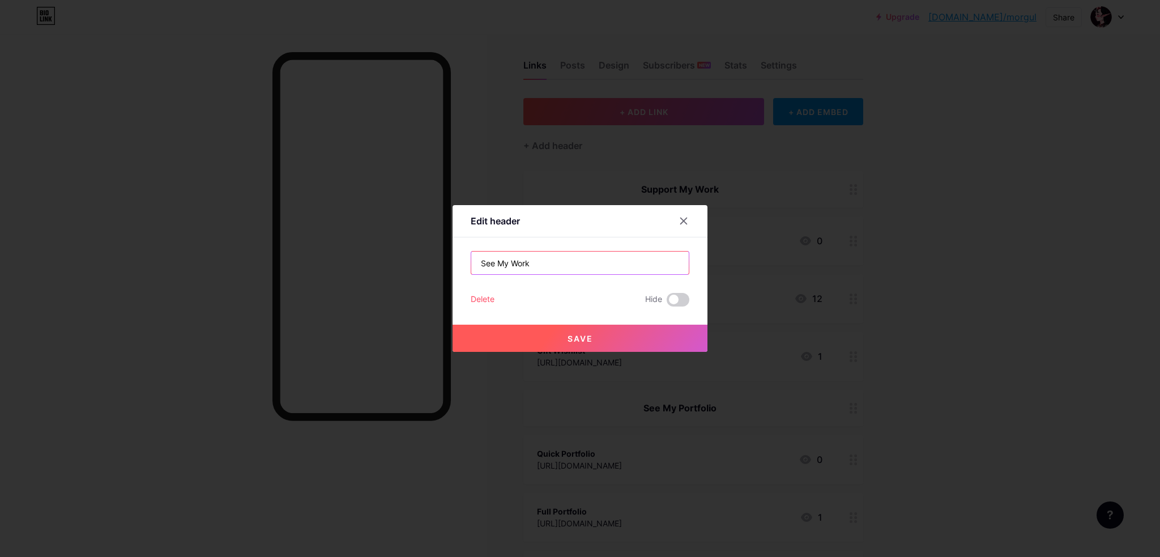
type input "See My Work"
click at [589, 339] on button "Save" at bounding box center [580, 338] width 255 height 27
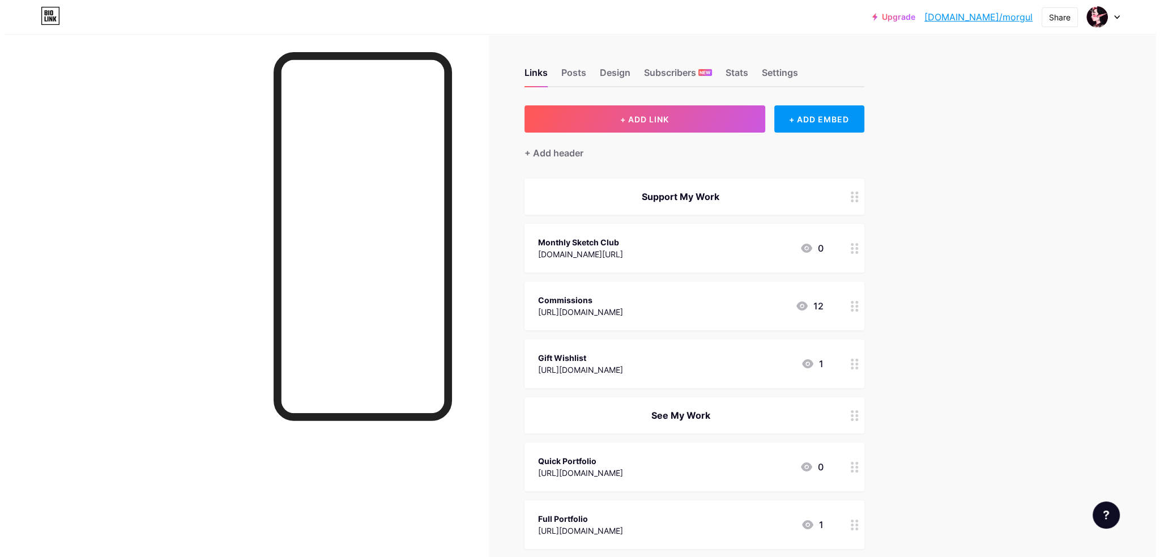
scroll to position [0, 0]
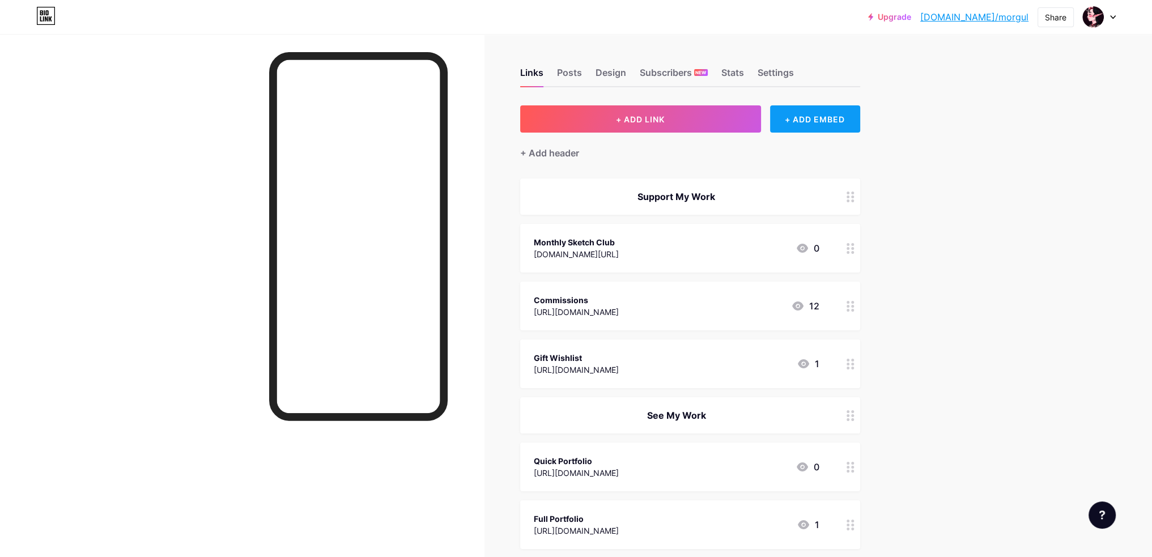
click at [846, 120] on div "+ ADD EMBED" at bounding box center [815, 118] width 90 height 27
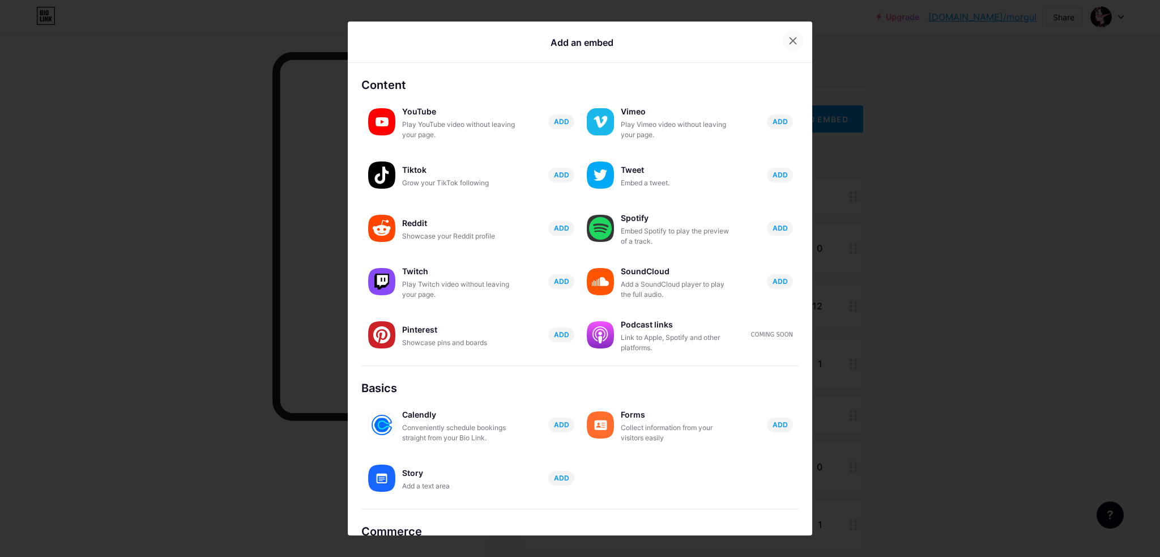
click at [789, 43] on icon at bounding box center [793, 40] width 9 height 9
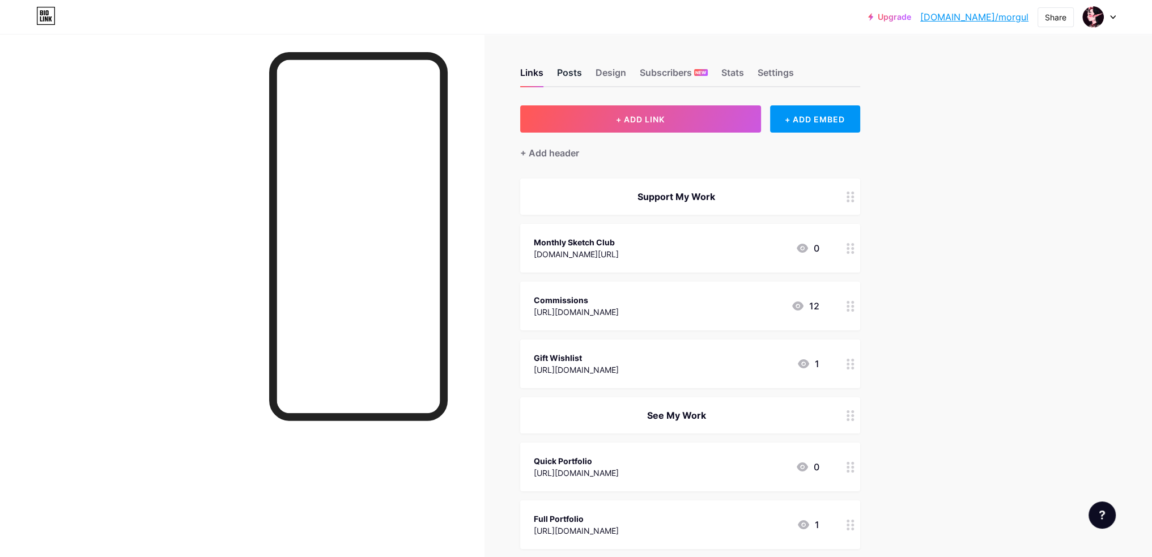
click at [565, 67] on div "Posts" at bounding box center [569, 76] width 25 height 20
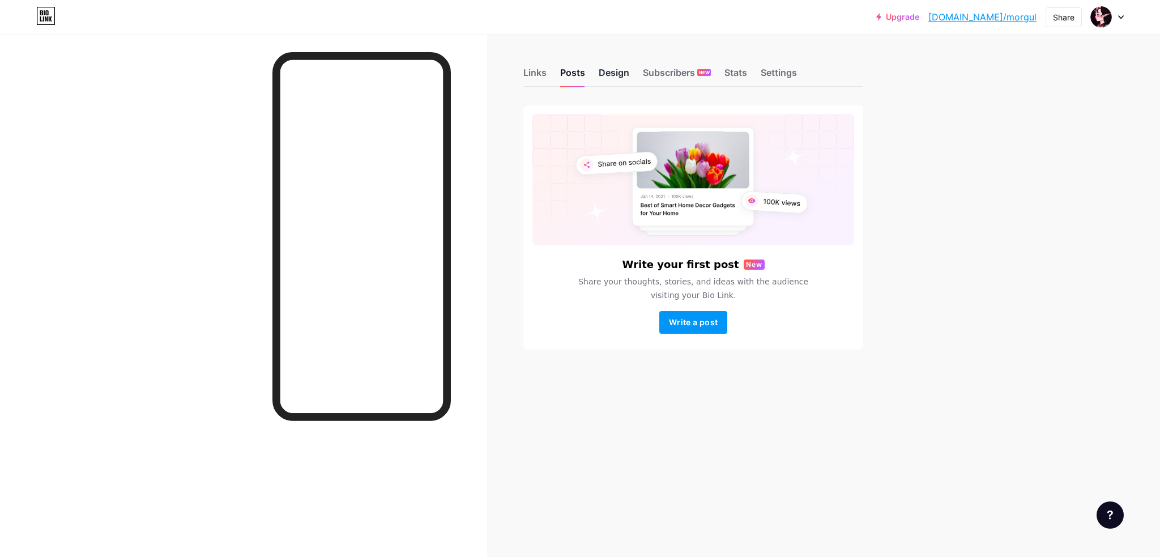
click at [617, 70] on div "Design" at bounding box center [614, 76] width 31 height 20
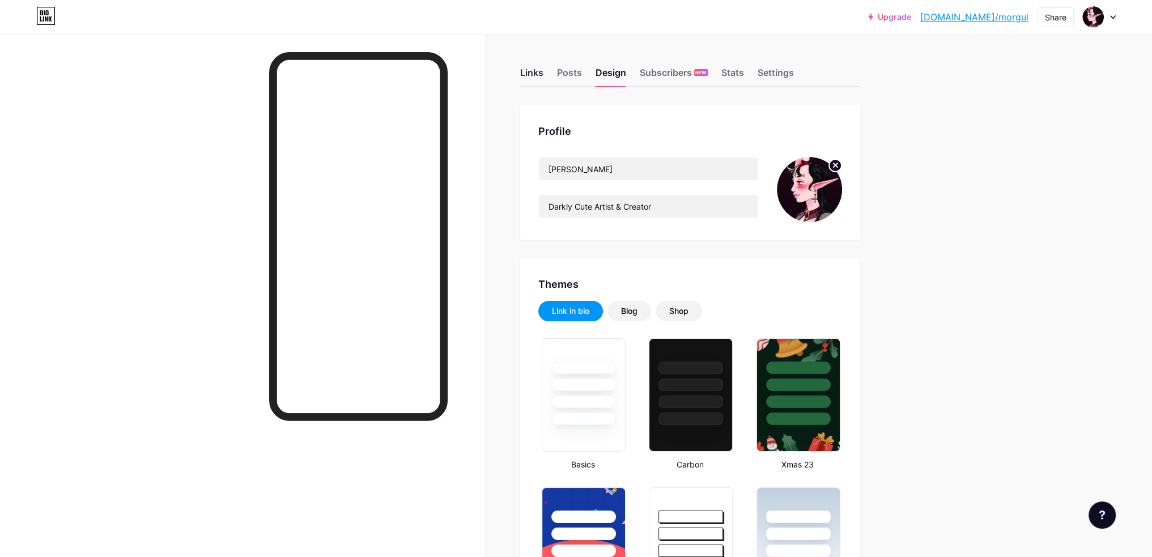
type input "#ffc2d7"
type input "#000000"
click at [542, 75] on div "Links" at bounding box center [531, 76] width 23 height 20
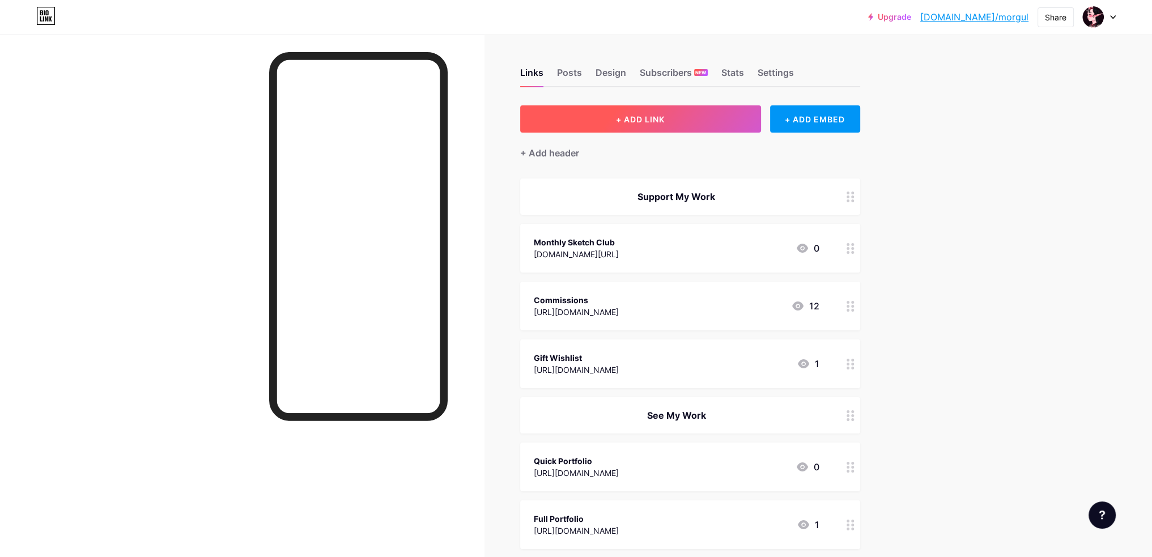
click at [648, 125] on button "+ ADD LINK" at bounding box center [640, 118] width 241 height 27
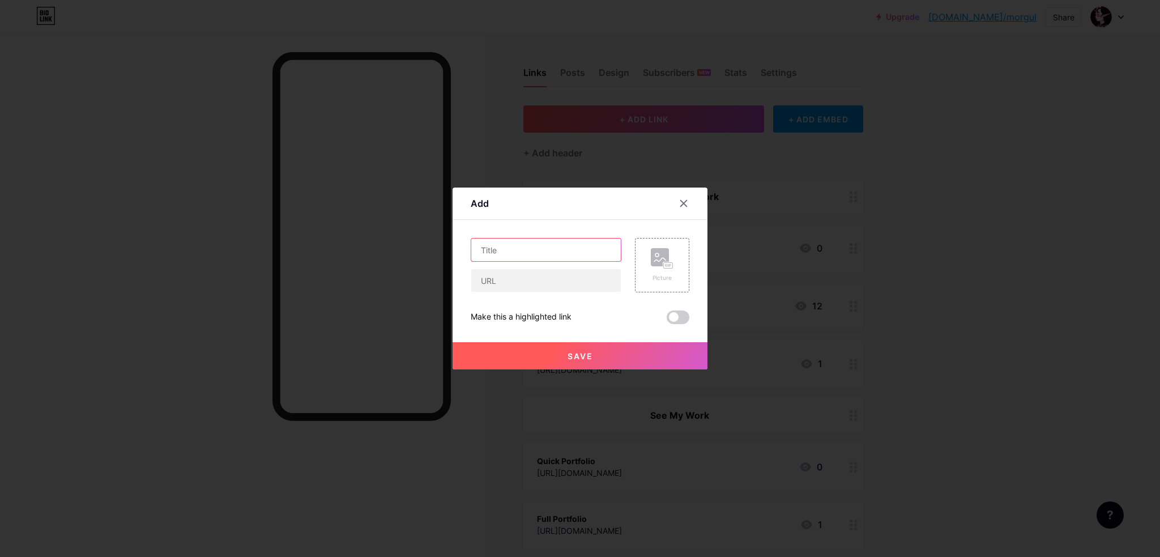
click at [568, 240] on input "text" at bounding box center [546, 250] width 150 height 23
click at [489, 251] on input "My Shop" at bounding box center [546, 250] width 150 height 23
type input "My Merch Shop"
click at [554, 288] on input "text" at bounding box center [546, 280] width 150 height 23
paste input "https://www.etsy.com/shop/MorgulArts"
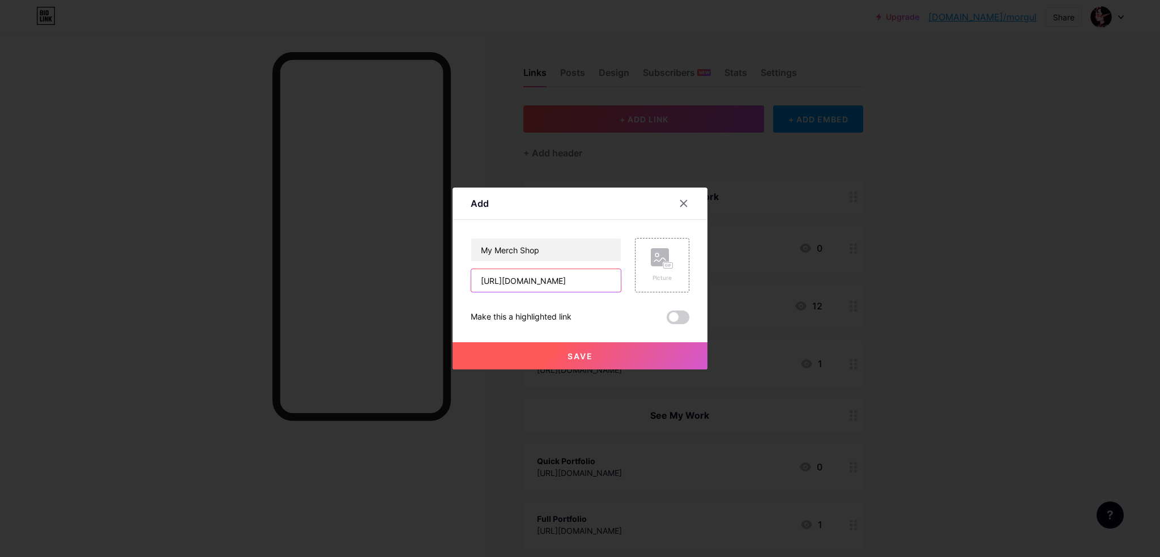
scroll to position [0, 16]
type input "https://www.etsy.com/shop/MorgulArts"
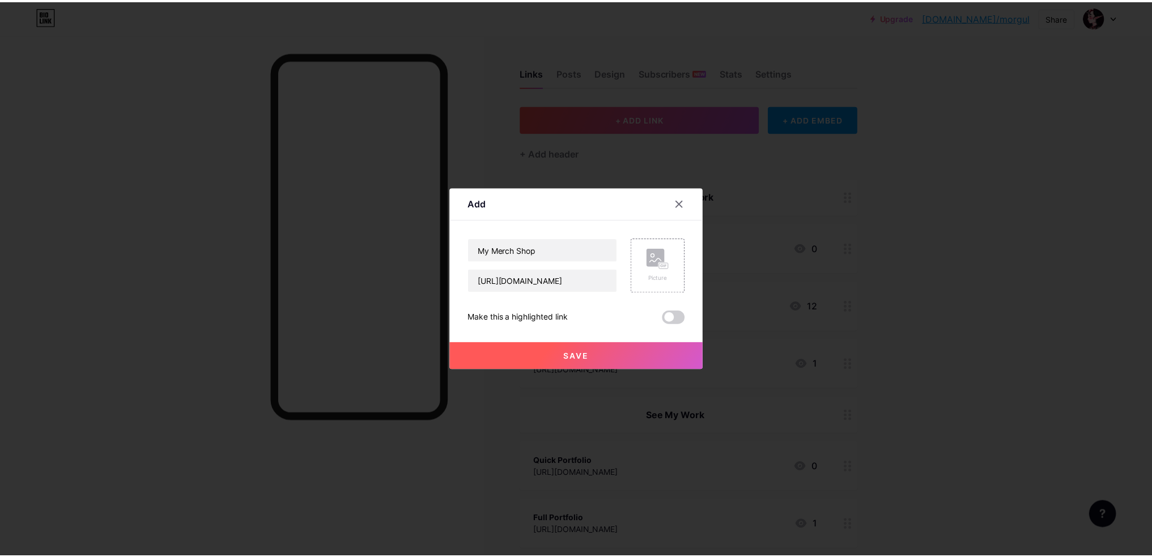
scroll to position [0, 0]
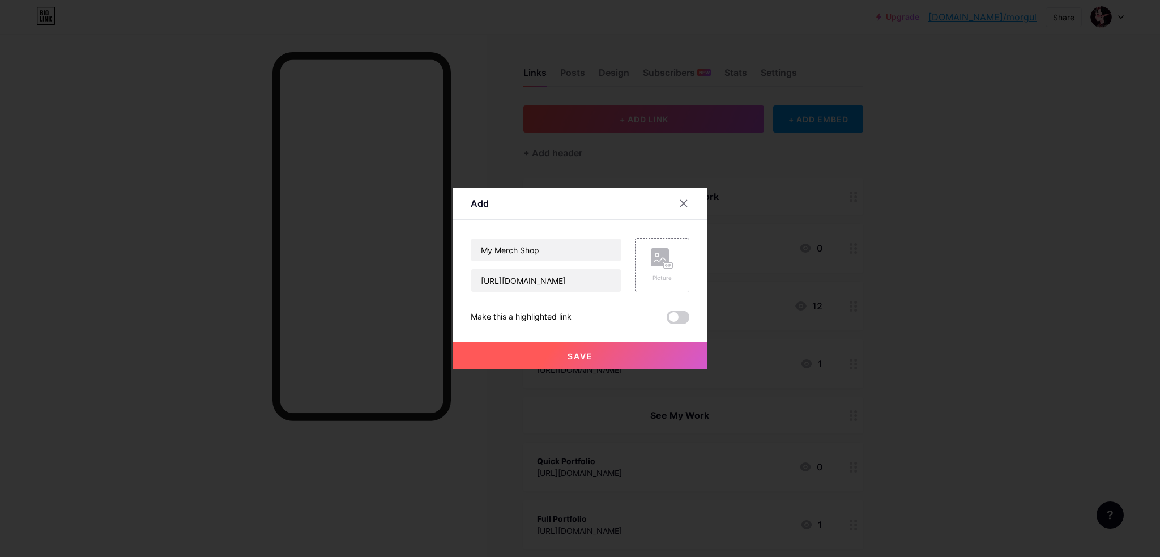
click at [601, 358] on button "Save" at bounding box center [580, 355] width 255 height 27
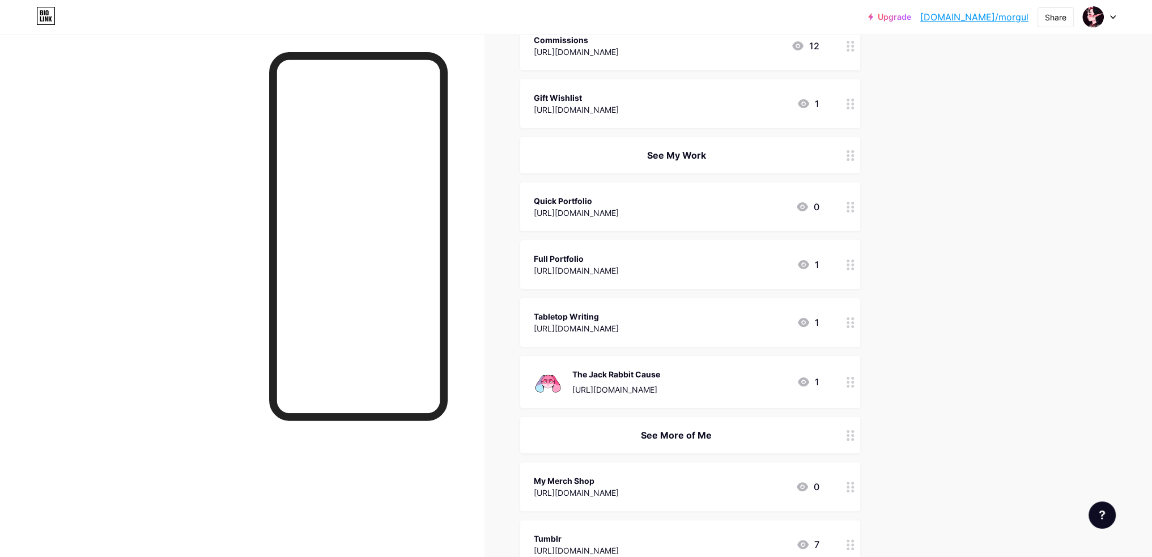
scroll to position [340, 0]
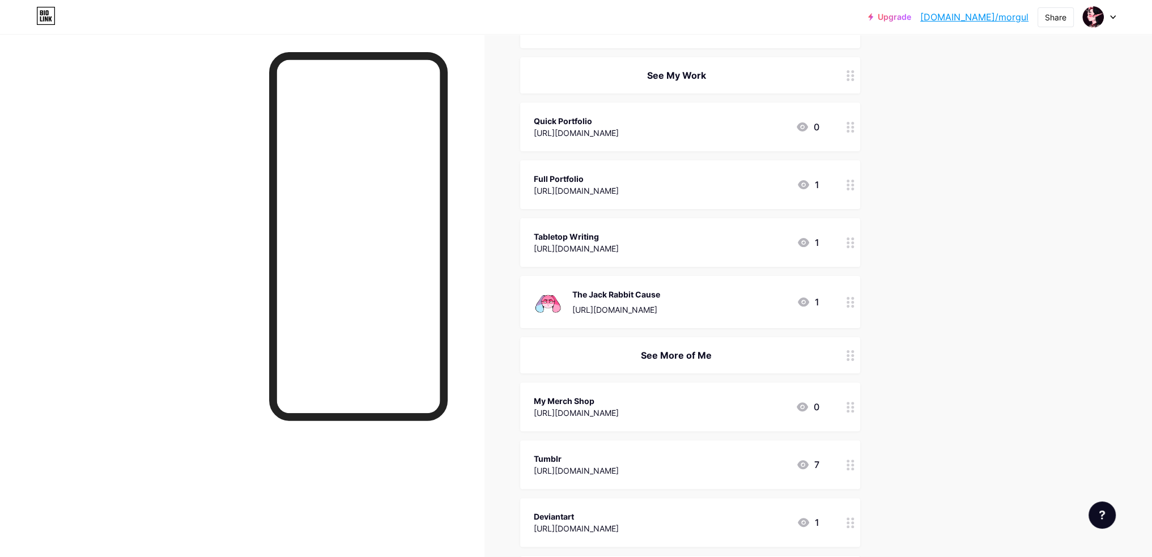
click at [847, 411] on div at bounding box center [850, 406] width 19 height 49
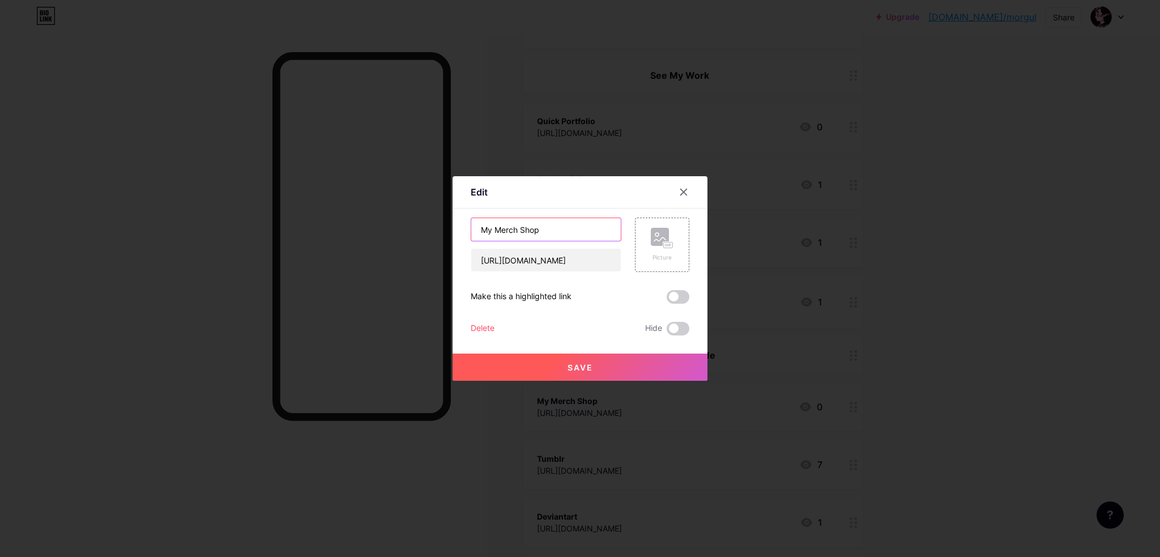
drag, startPoint x: 539, startPoint y: 228, endPoint x: 354, endPoint y: 217, distance: 185.6
click at [354, 217] on div "Edit Content YouTube Play YouTube video without leaving your page. ADD Vimeo Pl…" at bounding box center [580, 278] width 1160 height 557
drag, startPoint x: 530, startPoint y: 234, endPoint x: 386, endPoint y: 226, distance: 144.1
click at [388, 227] on div "Edit Content YouTube Play YouTube video without leaving your page. ADD Vimeo Pl…" at bounding box center [580, 278] width 1160 height 557
type input "Merchandise Shop"
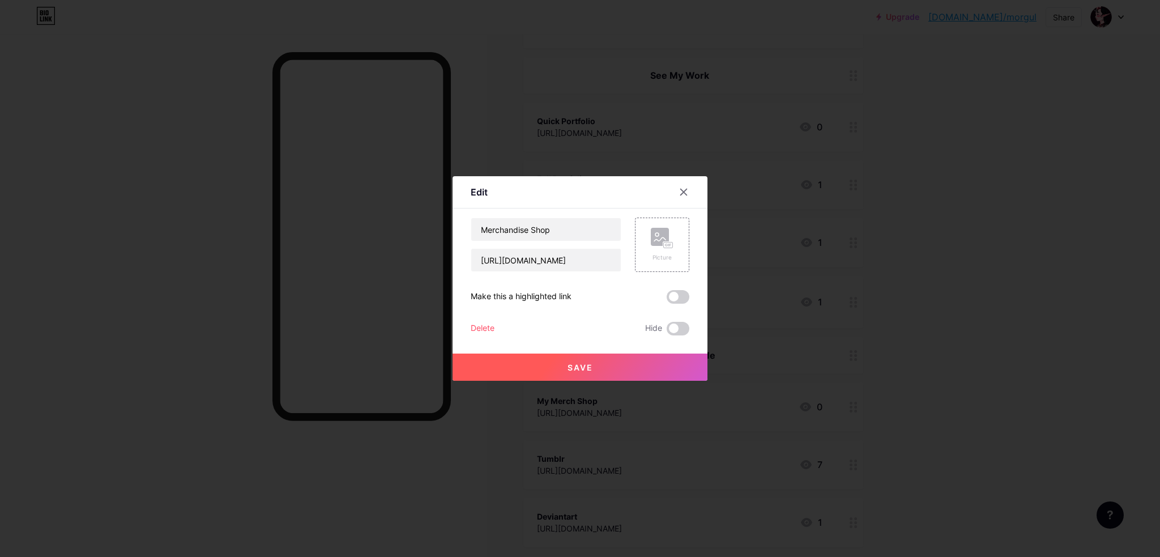
click at [580, 368] on span "Save" at bounding box center [580, 368] width 25 height 10
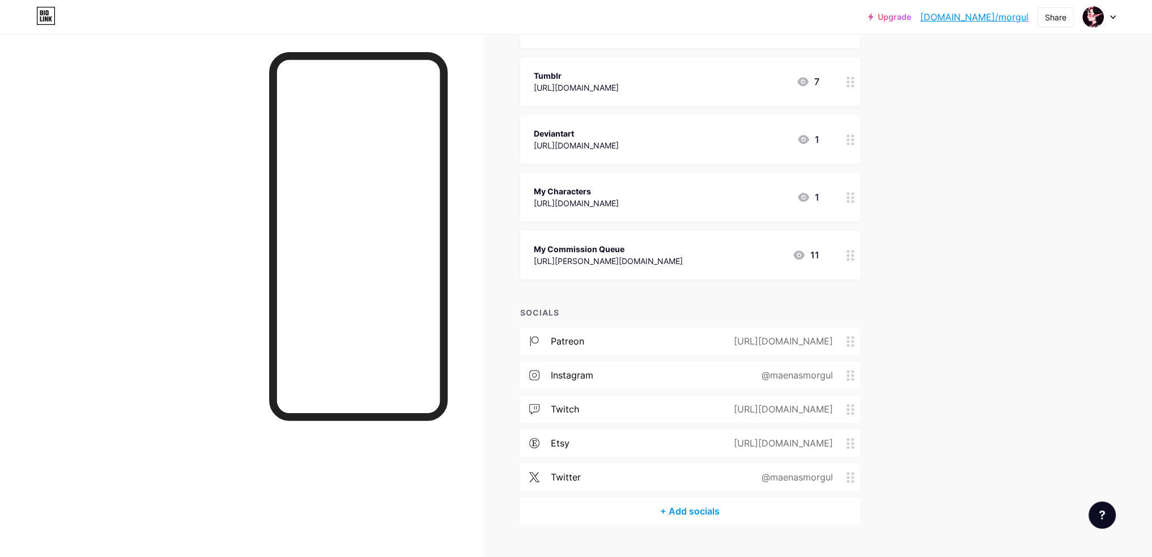
scroll to position [737, 0]
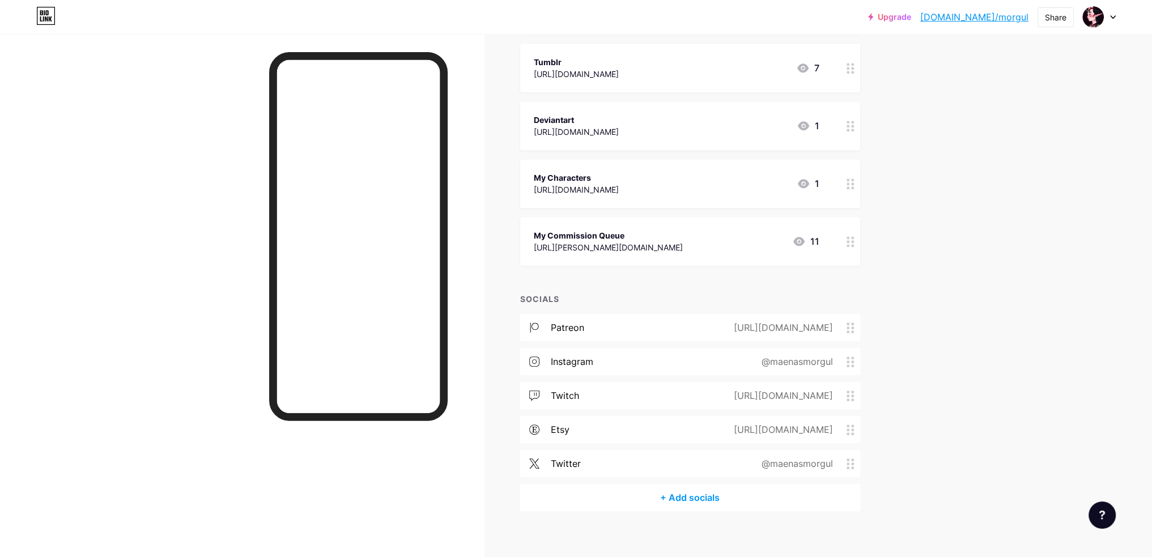
click at [788, 428] on div "https://www.etsy.com/shop/rottenberrydesigns" at bounding box center [781, 430] width 131 height 14
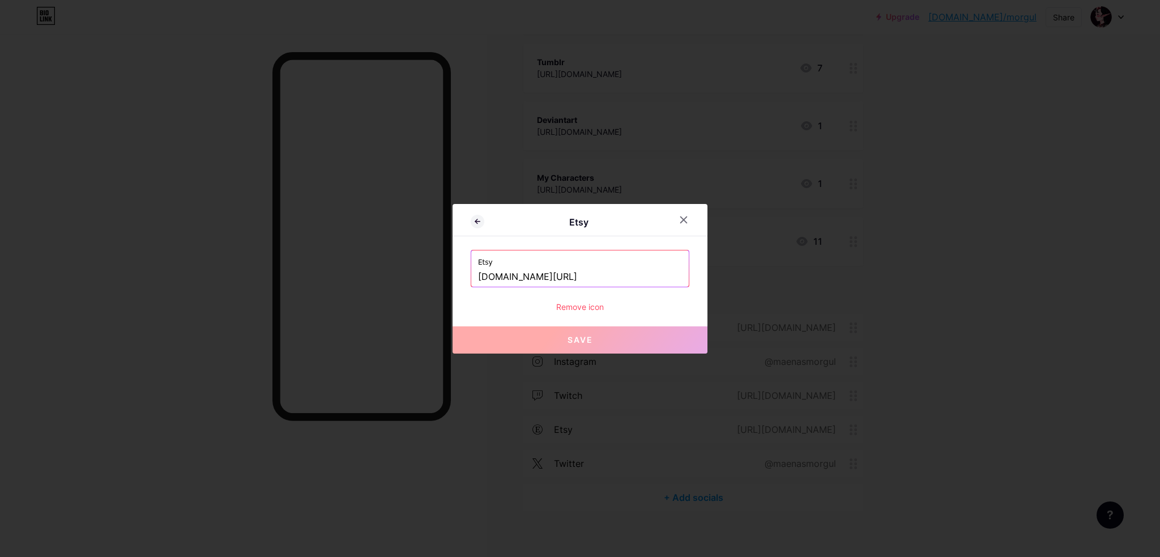
click at [622, 282] on input "www.etsy.com/shop/rottenberrydesigns" at bounding box center [580, 276] width 204 height 19
paste input "https://www.etsy.com/shop/MorgulArt"
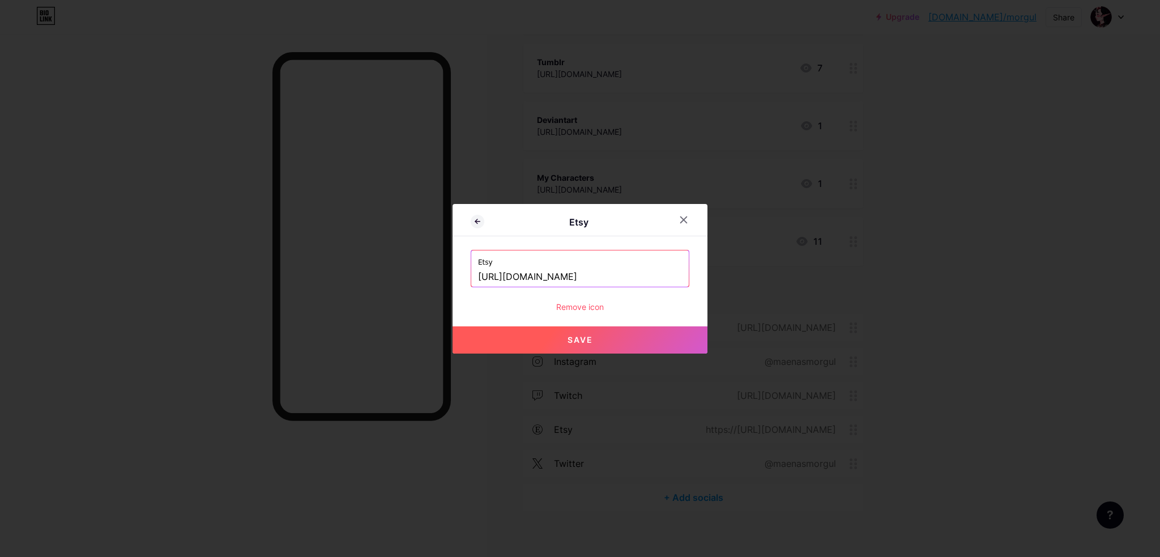
type input "https://www.etsy.com/shop/MorgulArts"
click at [585, 339] on span "Save" at bounding box center [580, 340] width 25 height 10
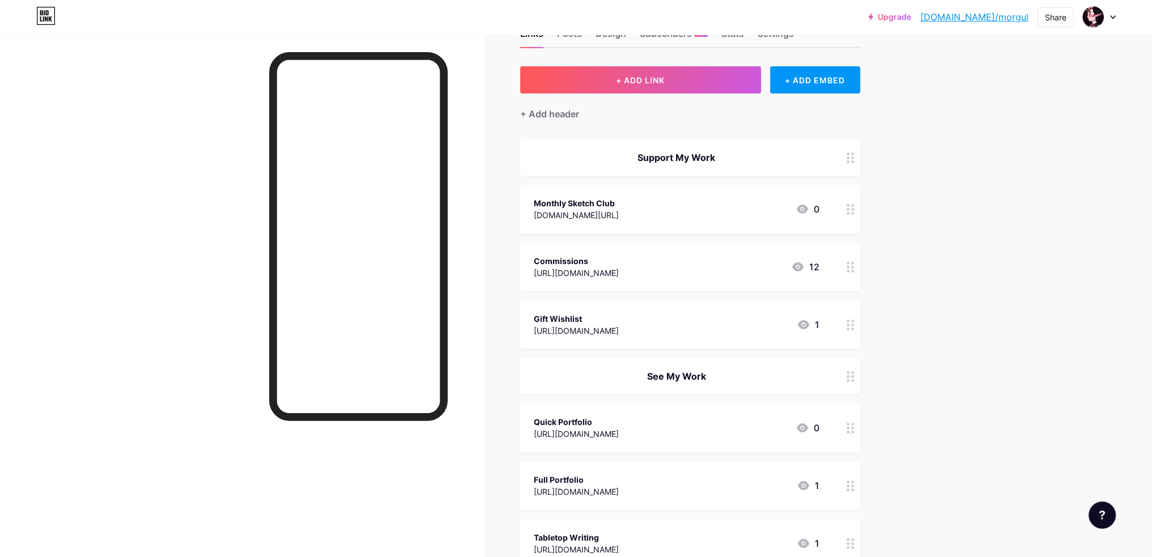
scroll to position [0, 0]
